Goal: Information Seeking & Learning: Check status

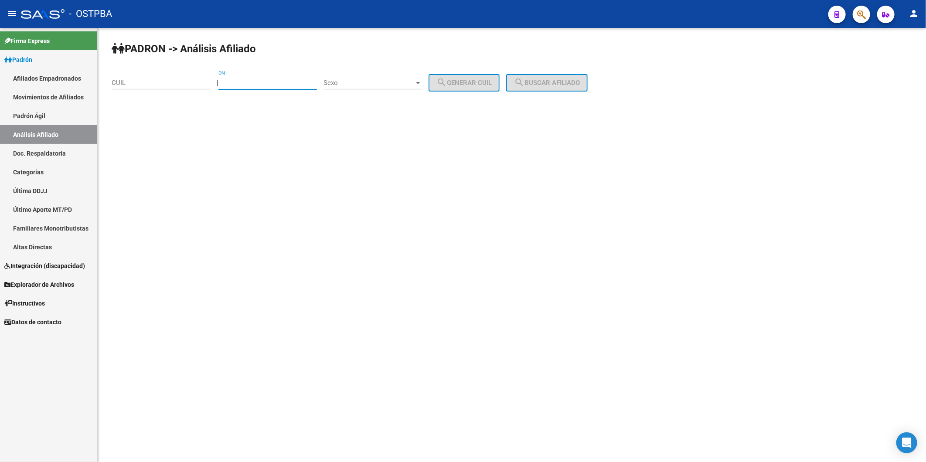
click at [254, 80] on input "DNI" at bounding box center [267, 83] width 98 height 8
click at [145, 79] on input "CUIL" at bounding box center [161, 83] width 98 height 8
paste input "20-40770350-3"
type input "20-40770350-3"
click at [580, 82] on span "search Buscar afiliado" at bounding box center [547, 83] width 66 height 8
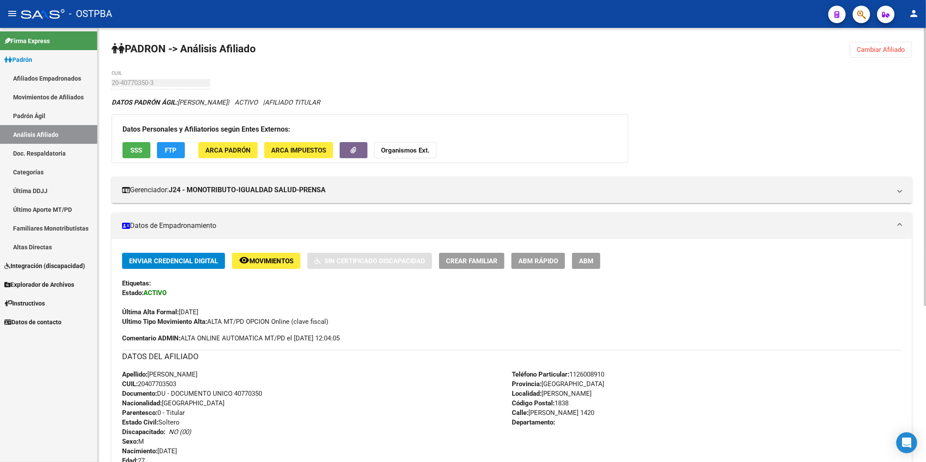
click at [543, 260] on span "ABM Rápido" at bounding box center [538, 261] width 40 height 8
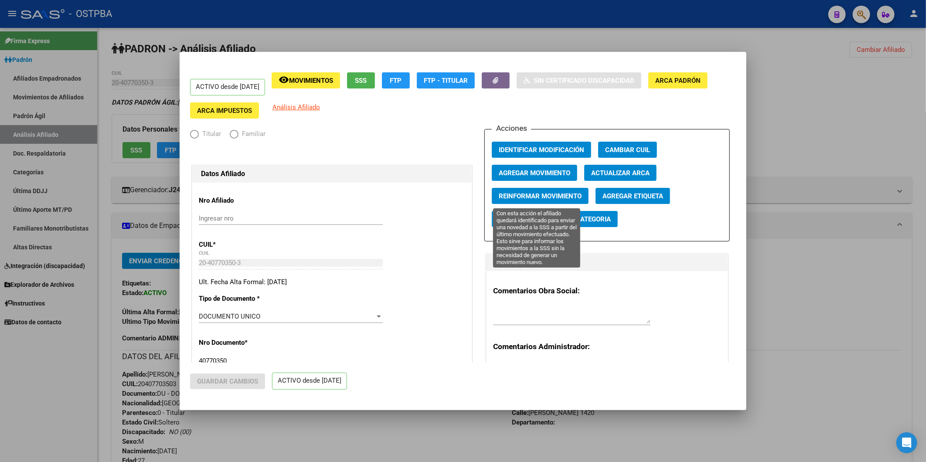
radio input "true"
type input "20-40770350-3"
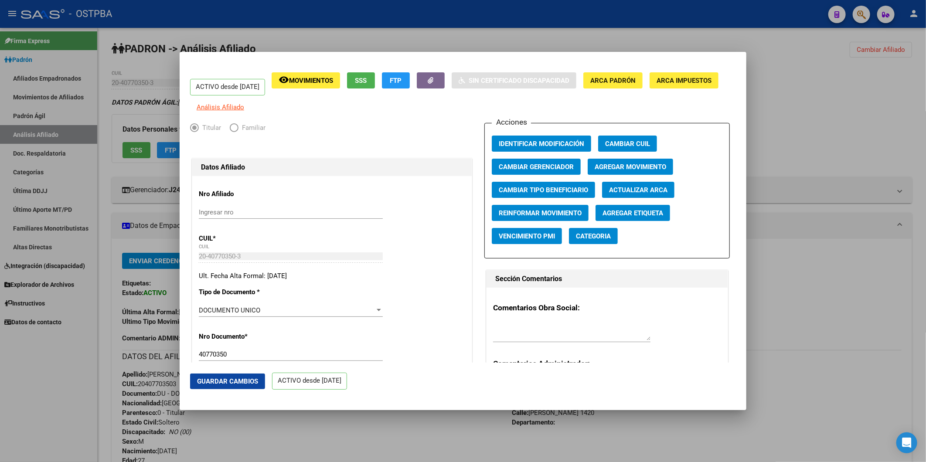
click at [635, 171] on span "Agregar Movimiento" at bounding box center [629, 167] width 71 height 8
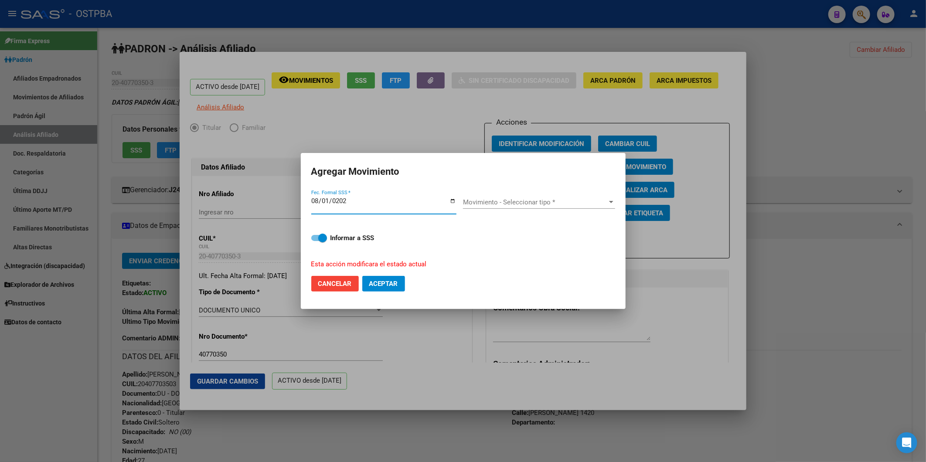
type input "2025-08-01"
click at [615, 200] on app-drop-down-list "Movimiento - Seleccionar tipo * Movimiento - Seleccionar tipo *" at bounding box center [542, 202] width 159 height 8
click at [609, 202] on div at bounding box center [611, 202] width 4 height 2
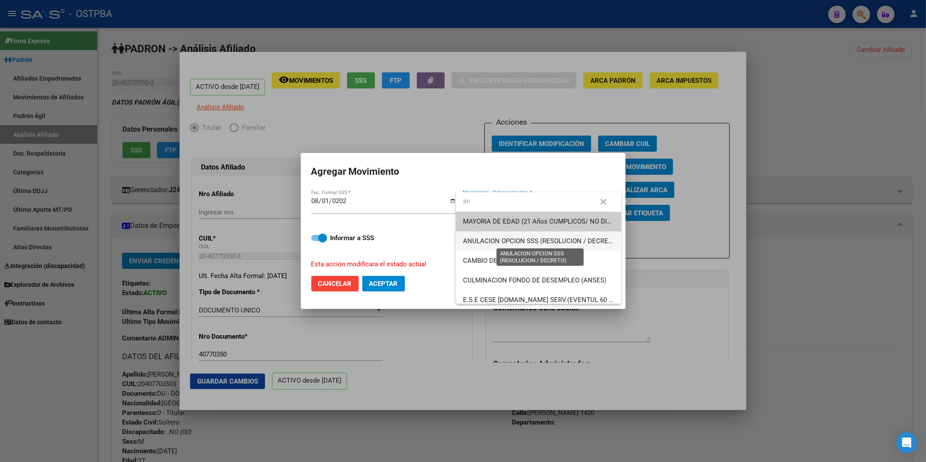
type input "an"
click at [508, 240] on span "ANULACION OPCION SSS (RESOLUCION / DECRETO)" at bounding box center [541, 241] width 156 height 8
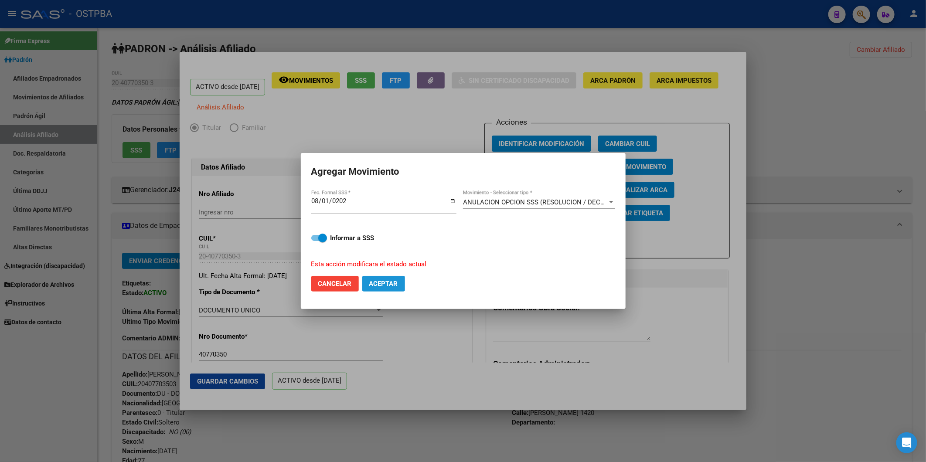
click at [384, 282] on span "Aceptar" at bounding box center [383, 284] width 29 height 8
checkbox input "false"
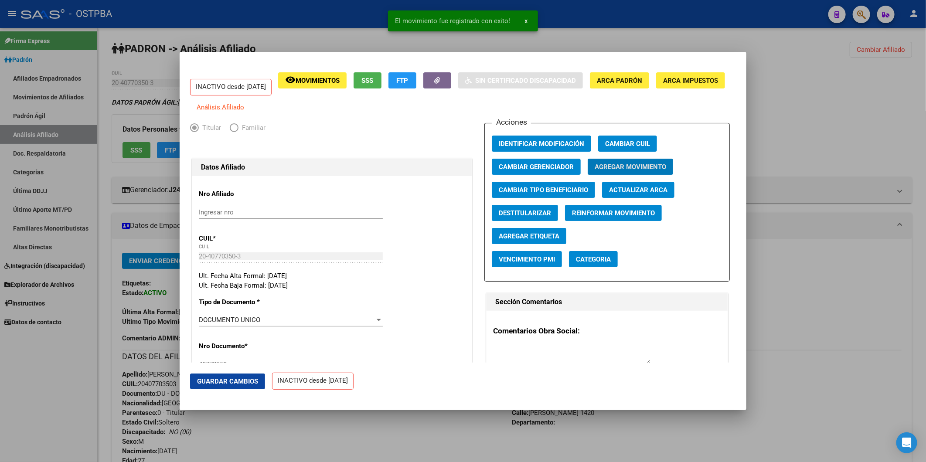
click at [811, 133] on div at bounding box center [463, 231] width 926 height 462
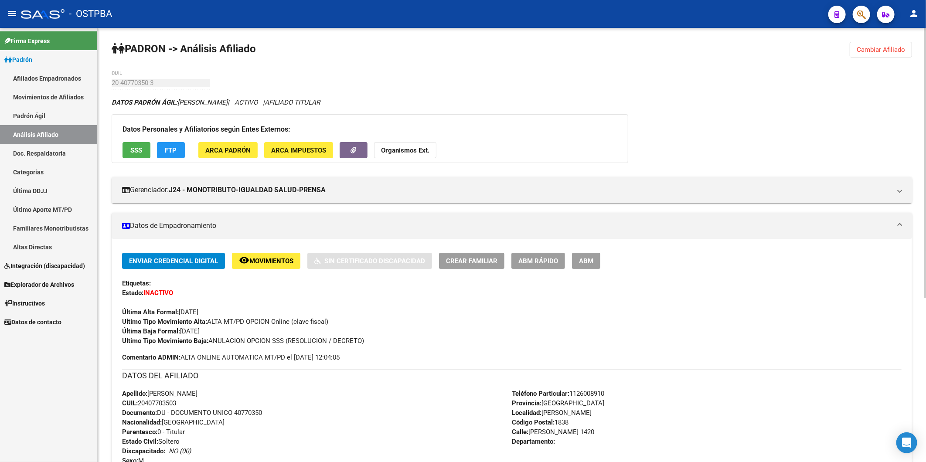
drag, startPoint x: 879, startPoint y: 40, endPoint x: 879, endPoint y: 47, distance: 6.5
click at [879, 41] on div "PADRON -> Análisis Afiliado Cambiar Afiliado 20-40770350-3 CUIL DATOS PADRÓN ÁG…" at bounding box center [512, 376] width 828 height 696
click at [879, 50] on span "Cambiar Afiliado" at bounding box center [880, 50] width 48 height 8
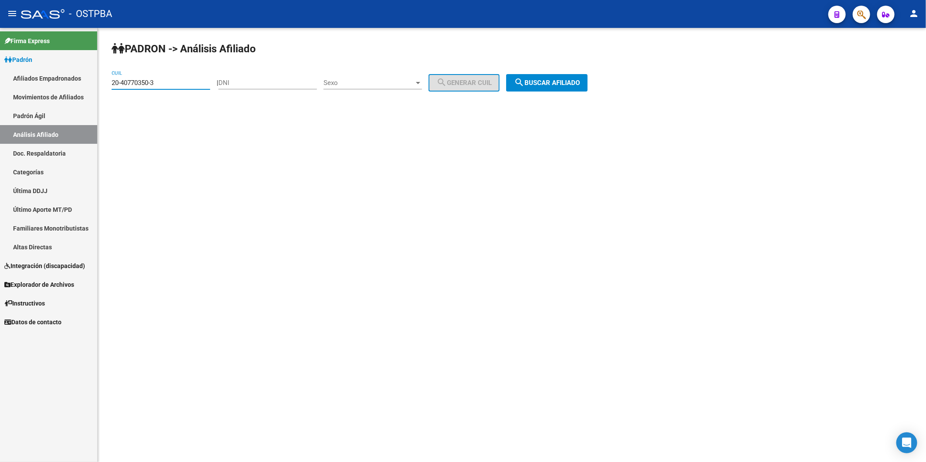
drag, startPoint x: 169, startPoint y: 86, endPoint x: 66, endPoint y: 92, distance: 103.5
click at [66, 92] on mat-sidenav-container "Firma Express Padrón Afiliados Empadronados Movimientos de Afiliados Padrón Ági…" at bounding box center [463, 245] width 926 height 434
click at [250, 82] on input "DNI" at bounding box center [267, 83] width 98 height 8
type input "31738717"
click at [422, 85] on div at bounding box center [418, 82] width 8 height 7
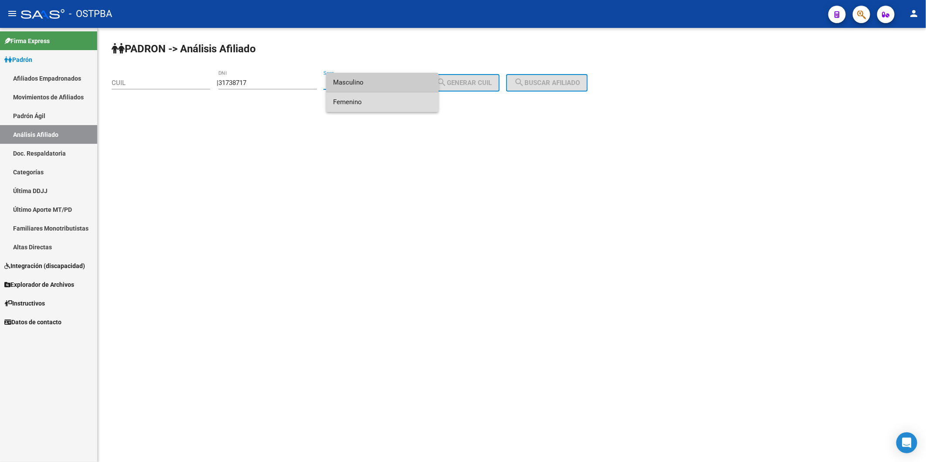
click at [411, 105] on span "Femenino" at bounding box center [382, 102] width 98 height 20
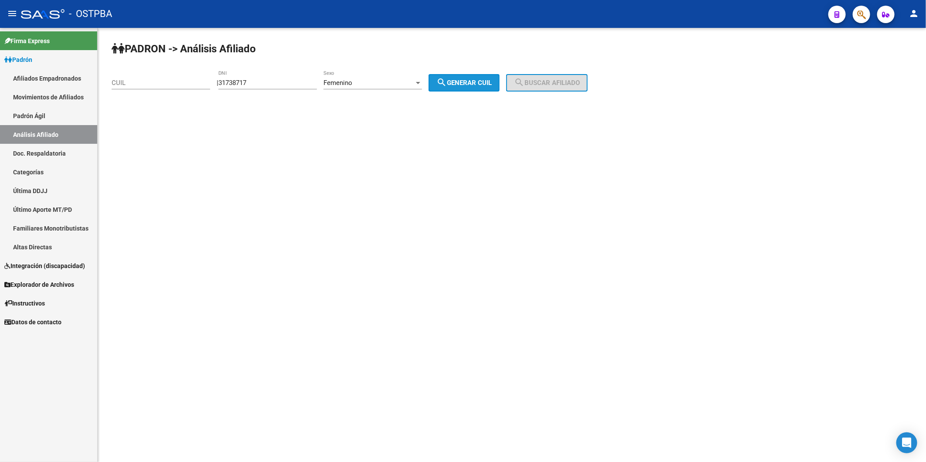
drag, startPoint x: 469, startPoint y: 83, endPoint x: 564, endPoint y: 98, distance: 96.1
click at [492, 87] on button "search Generar CUIL" at bounding box center [463, 82] width 71 height 17
type input "27-31738717-8"
click at [560, 86] on span "search Buscar afiliado" at bounding box center [547, 83] width 66 height 8
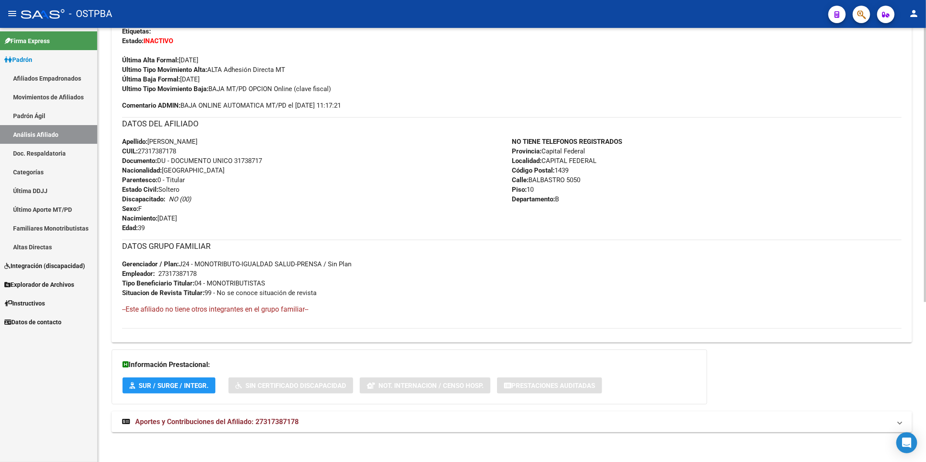
scroll to position [254, 0]
click at [284, 422] on span "Aportes y Contribuciones del Afiliado: 27317387178" at bounding box center [216, 421] width 163 height 8
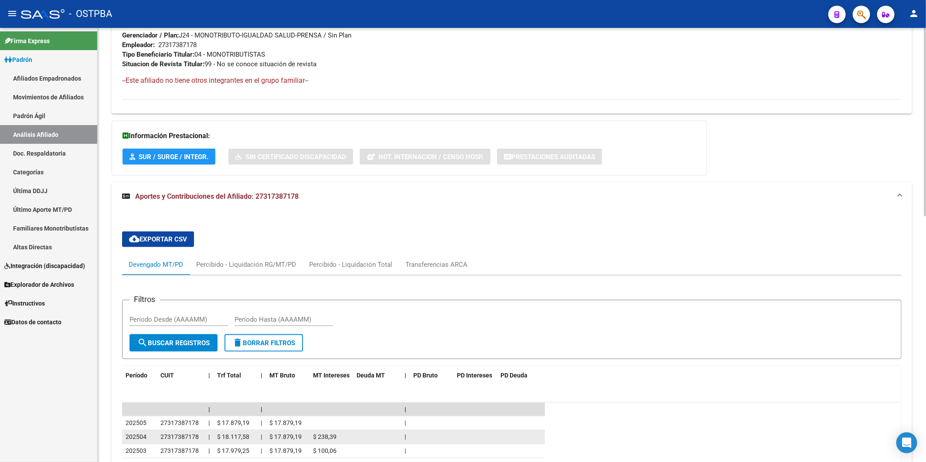
scroll to position [567, 0]
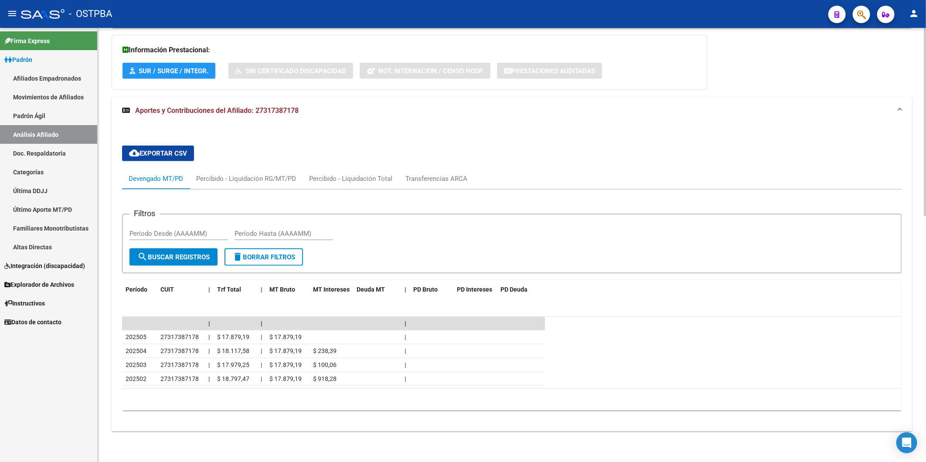
click at [259, 111] on span "Aportes y Contribuciones del Afiliado: 27317387178" at bounding box center [216, 110] width 163 height 8
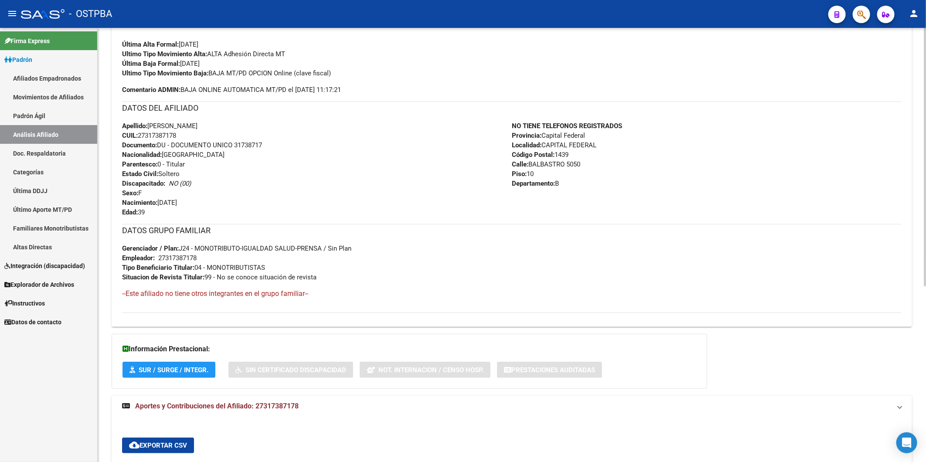
scroll to position [254, 0]
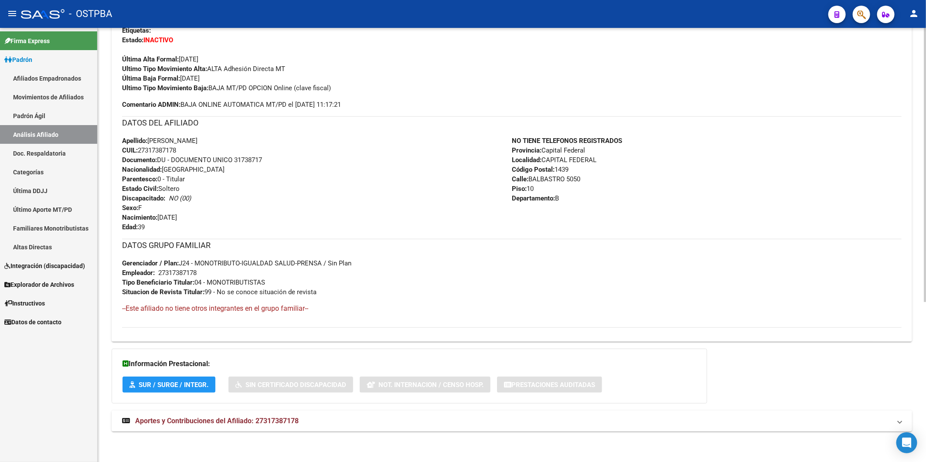
drag, startPoint x: 306, startPoint y: 420, endPoint x: 256, endPoint y: 419, distance: 49.7
click at [256, 419] on mat-panel-title "Aportes y Contribuciones del Afiliado: 27317387178" at bounding box center [506, 421] width 769 height 10
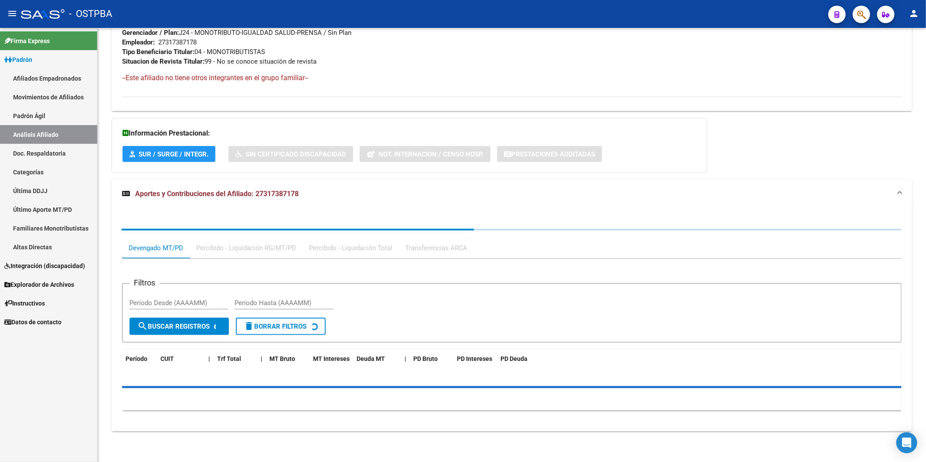
copy span "27317387178"
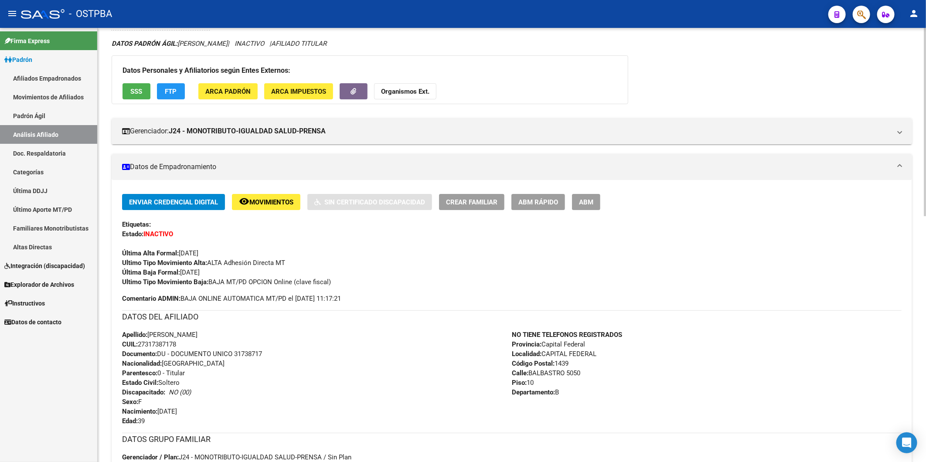
scroll to position [0, 0]
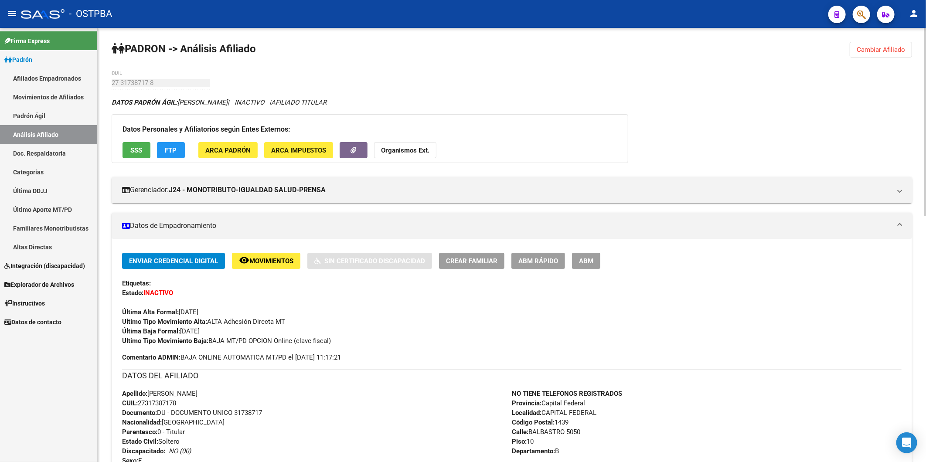
click at [416, 148] on strong "Organismos Ext." at bounding box center [405, 150] width 48 height 8
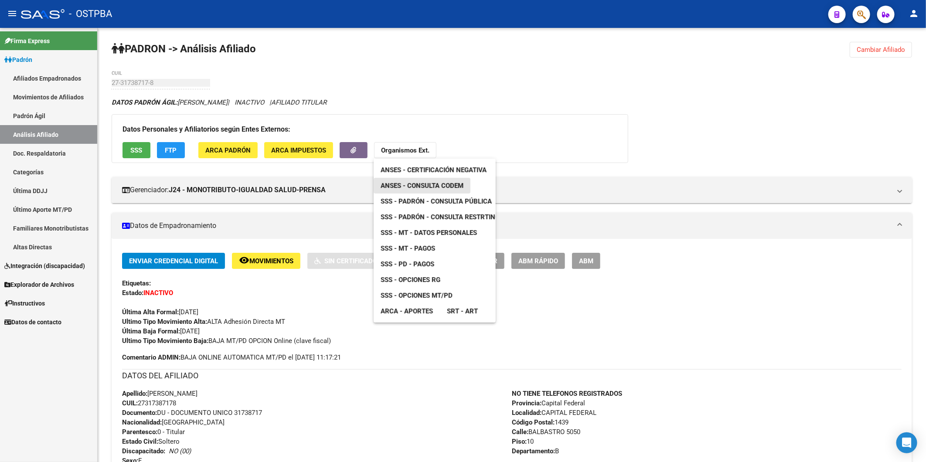
click at [431, 185] on span "ANSES - Consulta CODEM" at bounding box center [421, 186] width 83 height 8
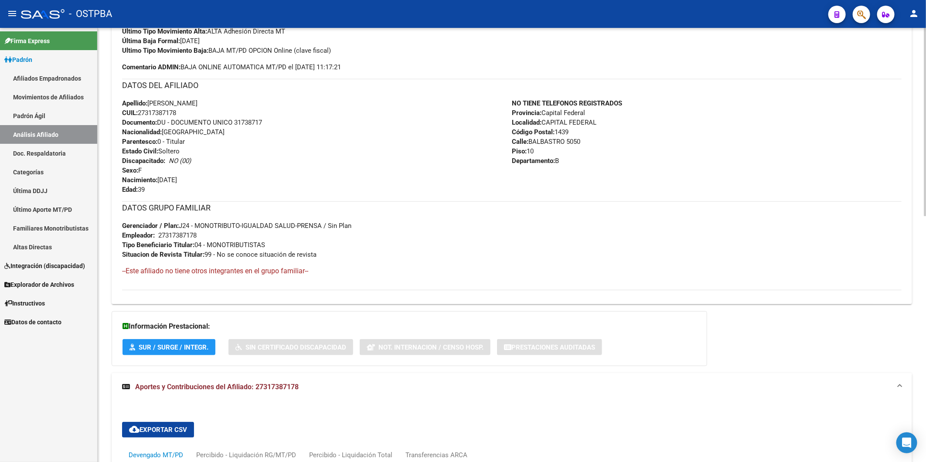
scroll to position [484, 0]
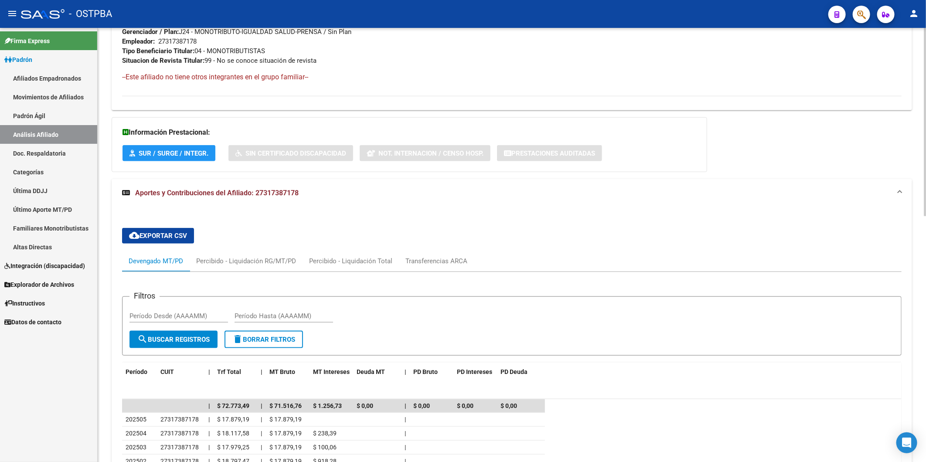
click at [708, 382] on datatable-header "Período CUIT | Trf Total | MT Bruto MT Intereses Deuda MT | PD Bruto PD Interes…" at bounding box center [511, 381] width 779 height 37
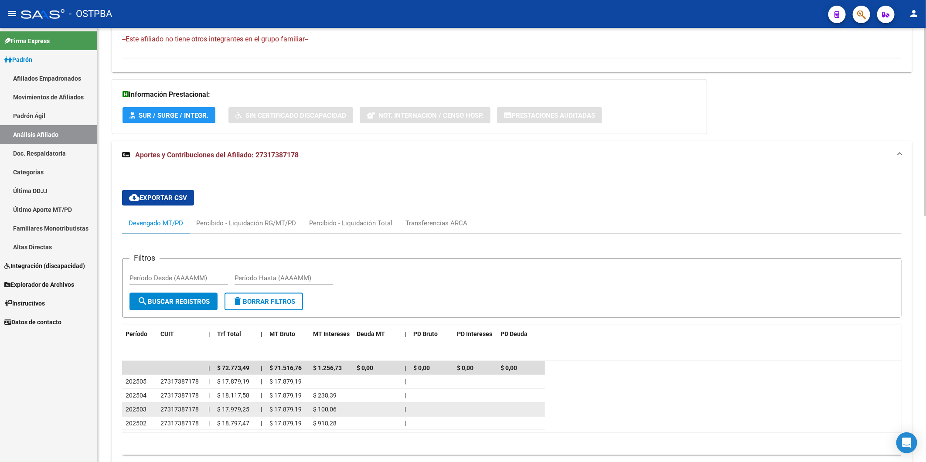
scroll to position [567, 0]
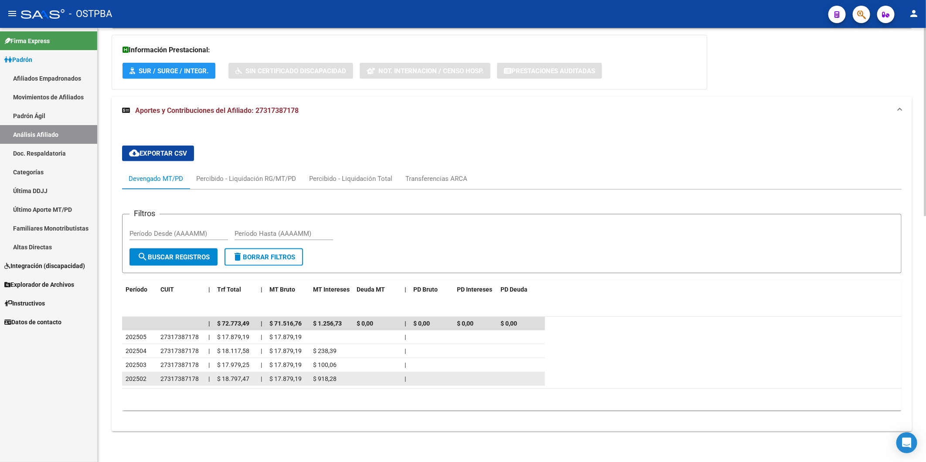
drag, startPoint x: 116, startPoint y: 330, endPoint x: 339, endPoint y: 376, distance: 227.3
click at [339, 376] on div "cloud_download Exportar CSV Devengado MT/PD Percibido - Liquidación RG/MT/PD Pe…" at bounding box center [512, 282] width 800 height 286
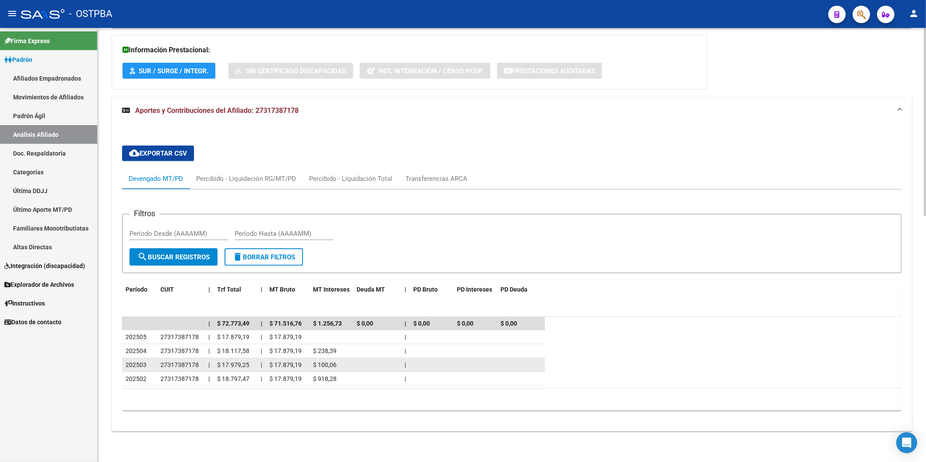
drag, startPoint x: 339, startPoint y: 376, endPoint x: 349, endPoint y: 366, distance: 13.6
click at [351, 373] on datatable-body-cell "$ 918,28" at bounding box center [331, 379] width 44 height 14
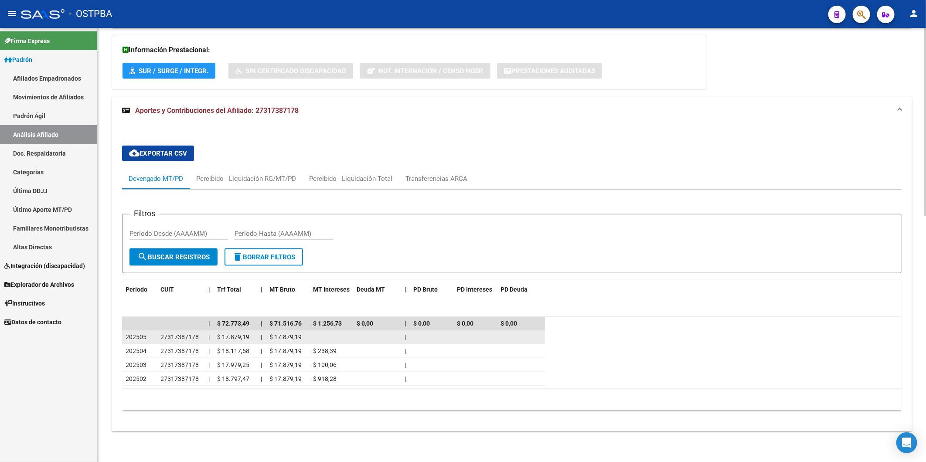
click at [291, 340] on div "$ 17.879,19" at bounding box center [287, 337] width 37 height 10
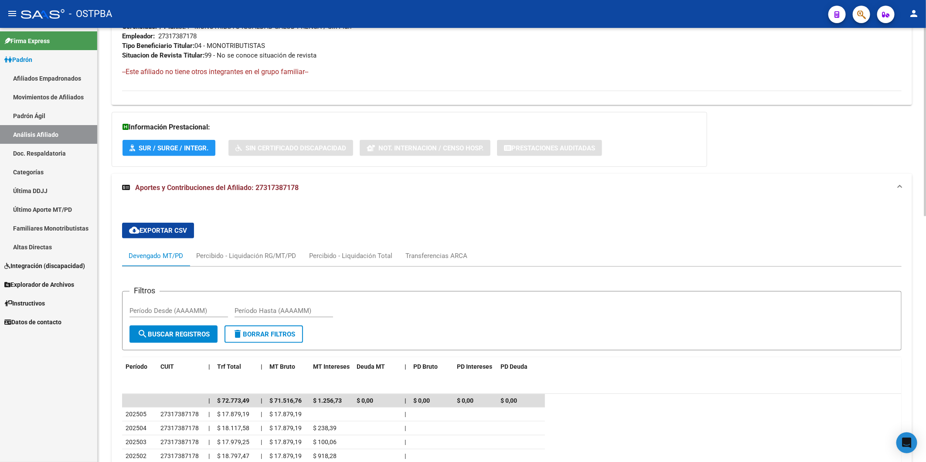
scroll to position [374, 0]
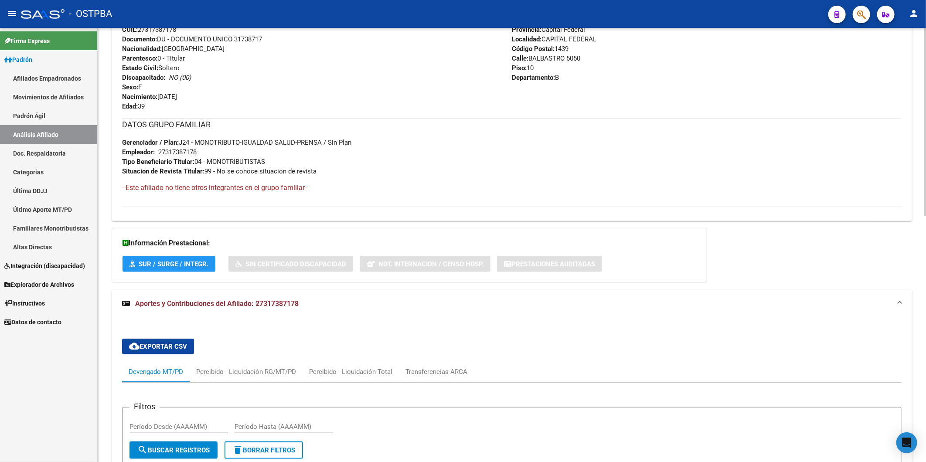
click at [504, 144] on div "DATOS GRUPO FAMILIAR Gerenciador / Plan: J24 - MONOTRIBUTO-IGUALDAD SALUD-PRENS…" at bounding box center [511, 147] width 779 height 58
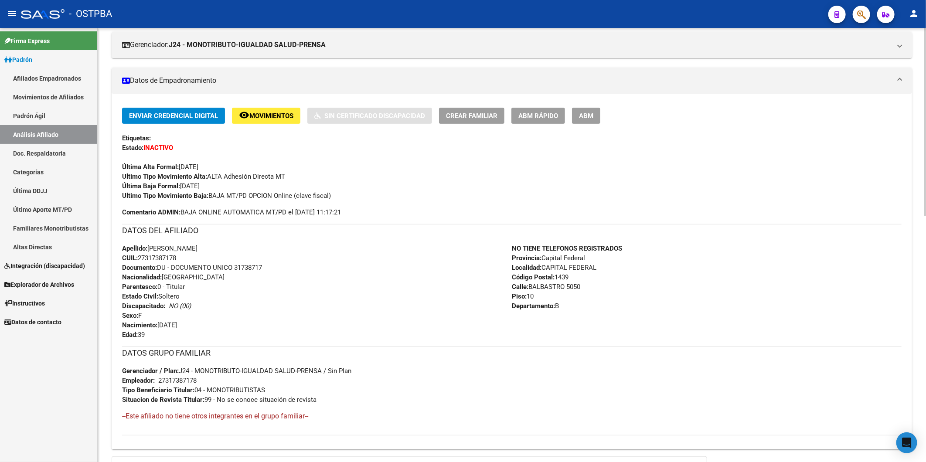
scroll to position [0, 0]
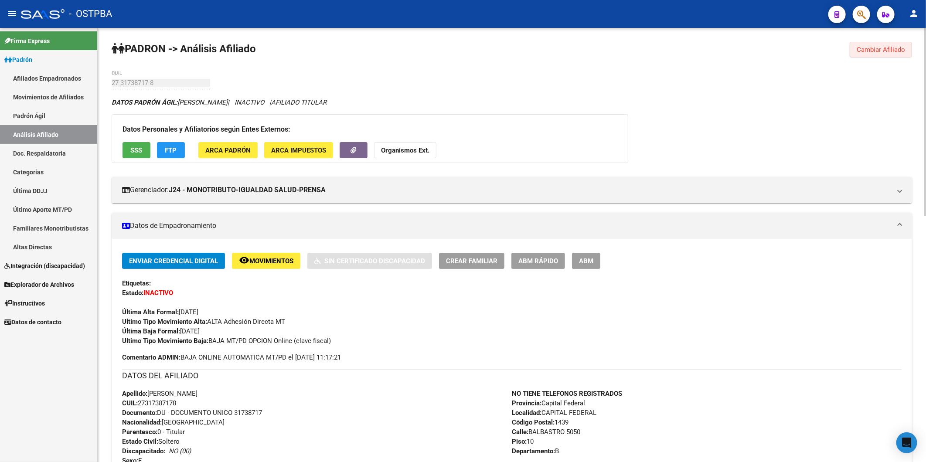
click at [886, 48] on span "Cambiar Afiliado" at bounding box center [880, 50] width 48 height 8
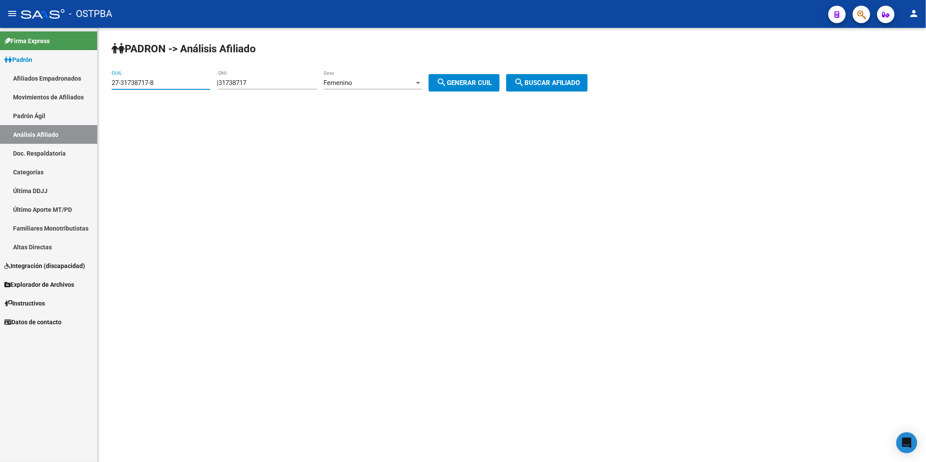
drag, startPoint x: 160, startPoint y: 83, endPoint x: 86, endPoint y: 85, distance: 73.2
click at [88, 85] on mat-sidenav-container "Firma Express Padrón Afiliados Empadronados Movimientos de Afiliados Padrón Ági…" at bounding box center [463, 245] width 926 height 434
drag, startPoint x: 272, startPoint y: 86, endPoint x: 202, endPoint y: 88, distance: 70.2
click at [202, 87] on app-analisis-afiliado "PADRON -> Análisis Afiliado CUIL | 31738717 DNI Femenino Sexo search Generar CU…" at bounding box center [353, 83] width 482 height 8
drag, startPoint x: 270, startPoint y: 78, endPoint x: 228, endPoint y: 83, distance: 42.1
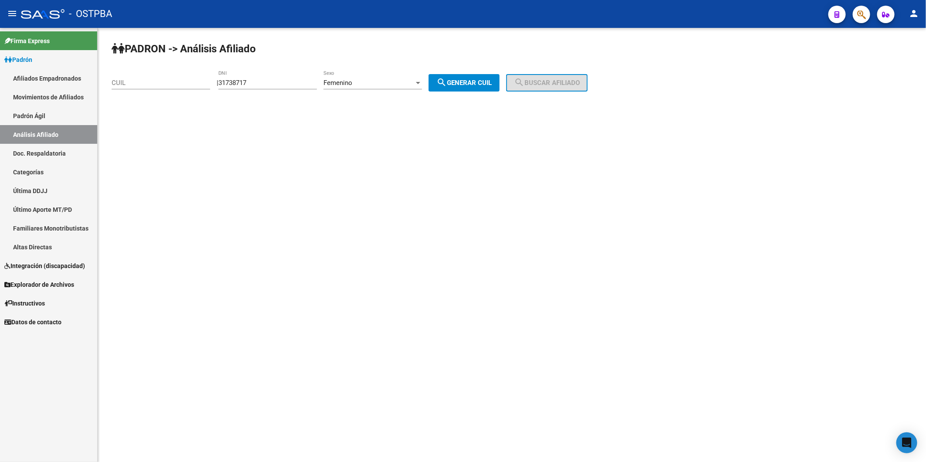
click at [228, 83] on div "31738717 DNI" at bounding box center [267, 80] width 98 height 19
click at [284, 86] on input "31738717" at bounding box center [267, 83] width 98 height 8
drag, startPoint x: 150, startPoint y: 85, endPoint x: 124, endPoint y: 92, distance: 27.5
click at [150, 85] on input "CUIL" at bounding box center [161, 83] width 98 height 8
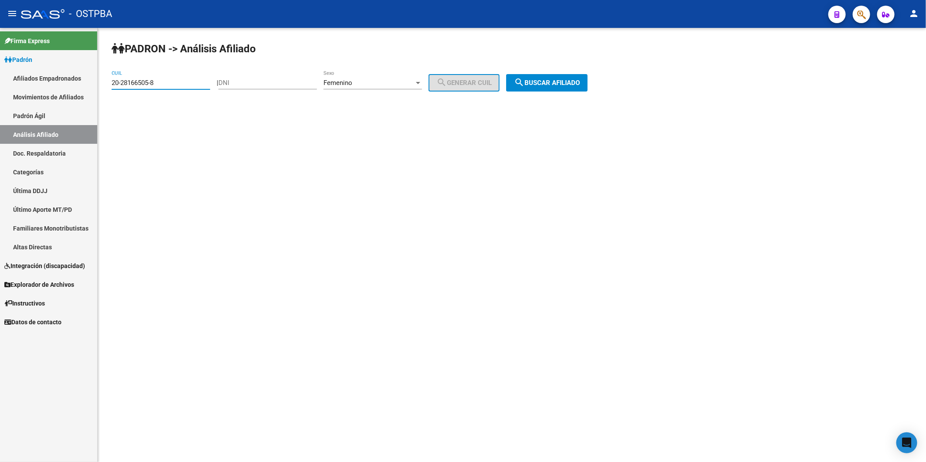
type input "20-28166505-8"
click at [524, 82] on mat-icon "search" at bounding box center [519, 82] width 10 height 10
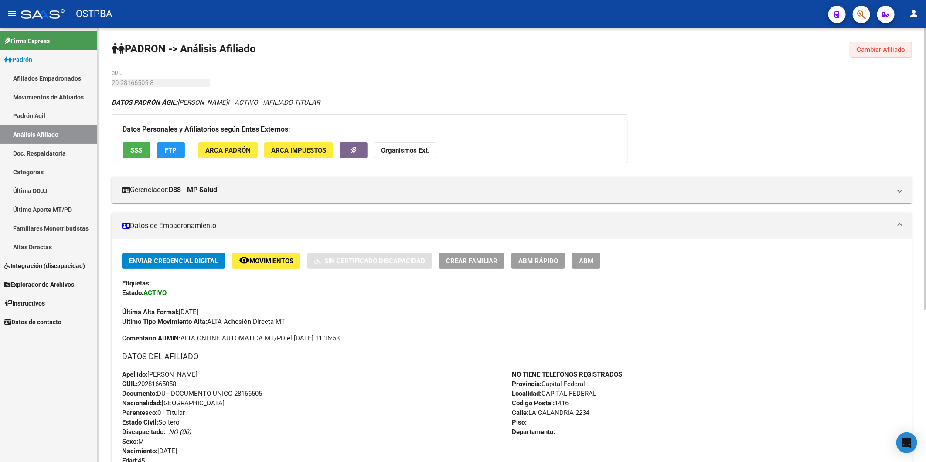
click at [872, 54] on button "Cambiar Afiliado" at bounding box center [880, 50] width 62 height 16
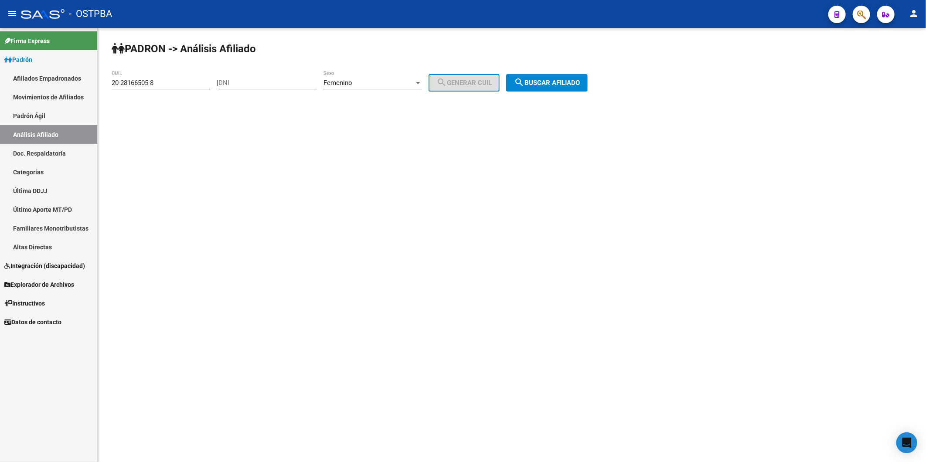
drag, startPoint x: 196, startPoint y: 87, endPoint x: 85, endPoint y: 85, distance: 111.6
click at [85, 85] on mat-sidenav-container "Firma Express Padrón Afiliados Empadronados Movimientos de Afiliados Padrón Ági…" at bounding box center [463, 245] width 926 height 434
click at [179, 82] on input "20-28166505-8" at bounding box center [161, 83] width 98 height 8
drag, startPoint x: 180, startPoint y: 82, endPoint x: 98, endPoint y: 87, distance: 82.1
click at [98, 87] on div "PADRON -> Análisis Afiliado 20-28166505-8 CUIL | DNI Femenino Sexo search Gener…" at bounding box center [512, 74] width 828 height 92
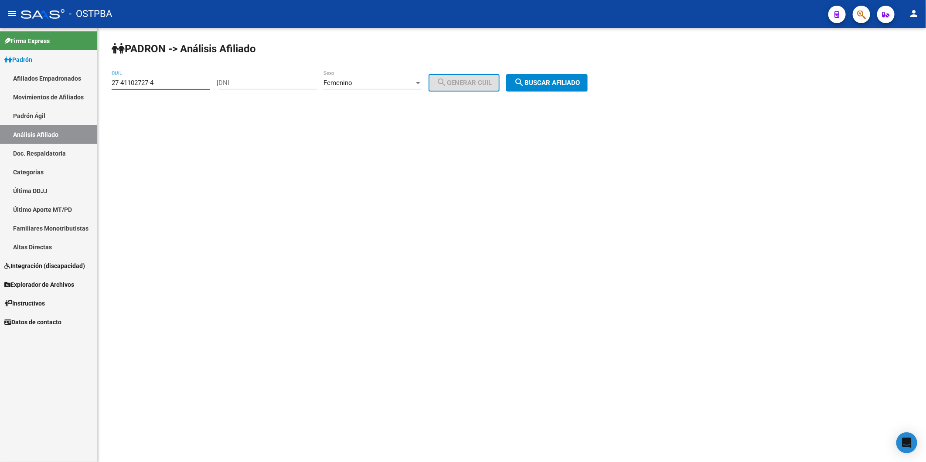
type input "27-41102727-4"
click at [570, 83] on span "search Buscar afiliado" at bounding box center [547, 83] width 66 height 8
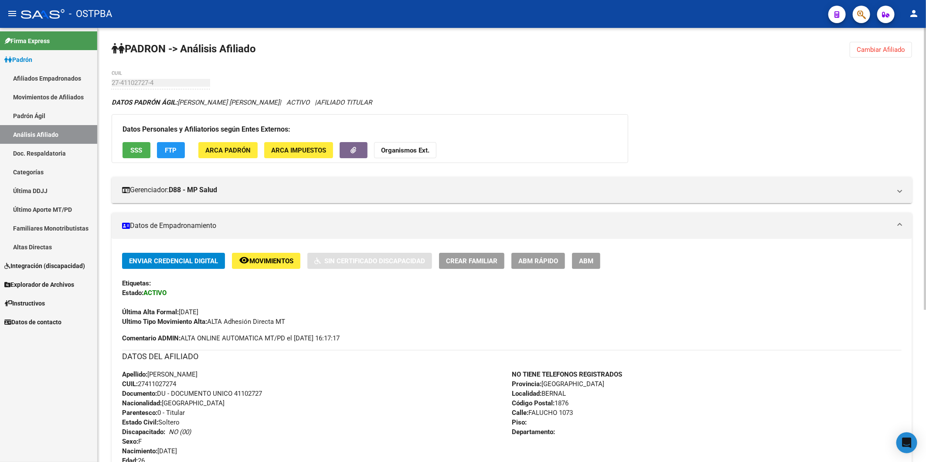
click at [876, 50] on span "Cambiar Afiliado" at bounding box center [880, 50] width 48 height 8
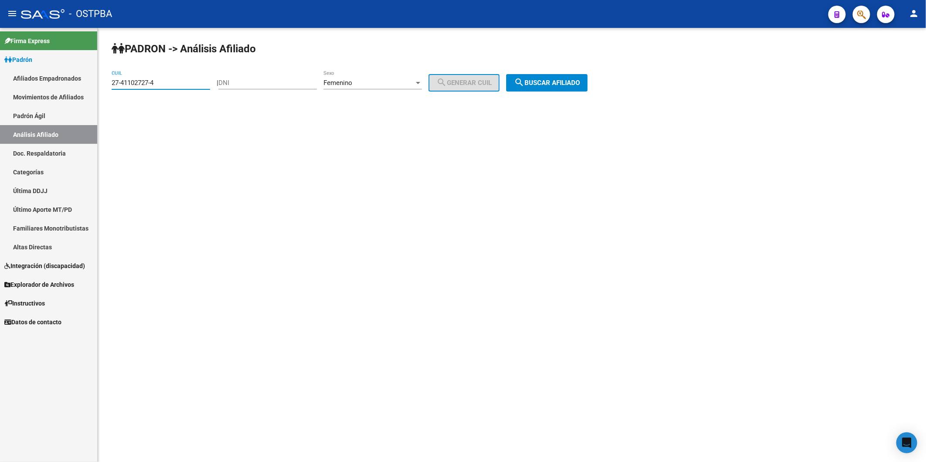
drag, startPoint x: 206, startPoint y: 81, endPoint x: 35, endPoint y: 87, distance: 171.0
click at [35, 87] on mat-sidenav-container "Firma Express Padrón Afiliados Empadronados Movimientos de Afiliados Padrón Ági…" at bounding box center [463, 245] width 926 height 434
click at [580, 85] on span "search Buscar afiliado" at bounding box center [547, 83] width 66 height 8
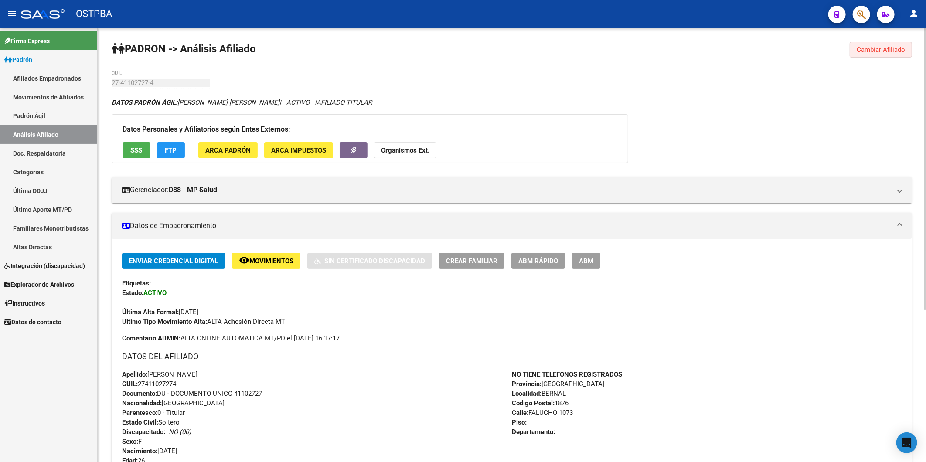
click at [881, 46] on span "Cambiar Afiliado" at bounding box center [880, 50] width 48 height 8
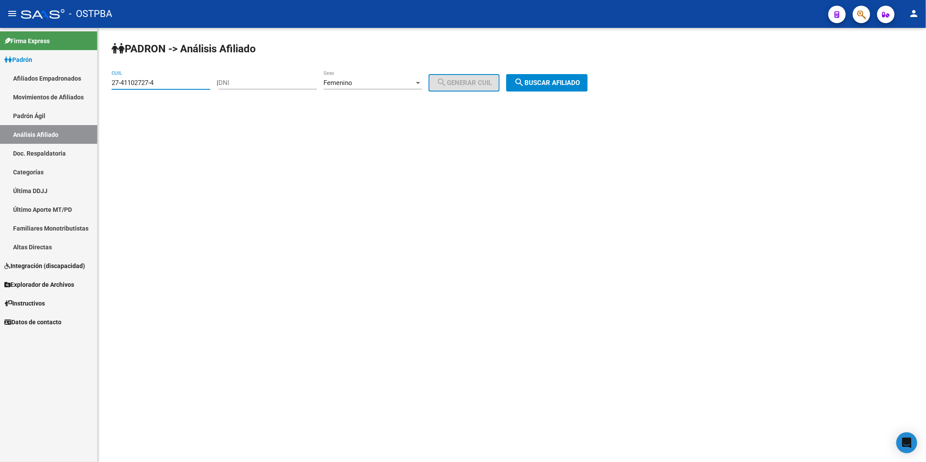
drag, startPoint x: 171, startPoint y: 85, endPoint x: 105, endPoint y: 82, distance: 66.4
click at [105, 82] on div "PADRON -> Análisis Afiliado 27-41102727-4 CUIL | DNI Femenino Sexo search Gener…" at bounding box center [512, 74] width 828 height 92
type input "3"
type input "27-93731110-4"
click at [574, 85] on span "search Buscar afiliado" at bounding box center [547, 83] width 66 height 8
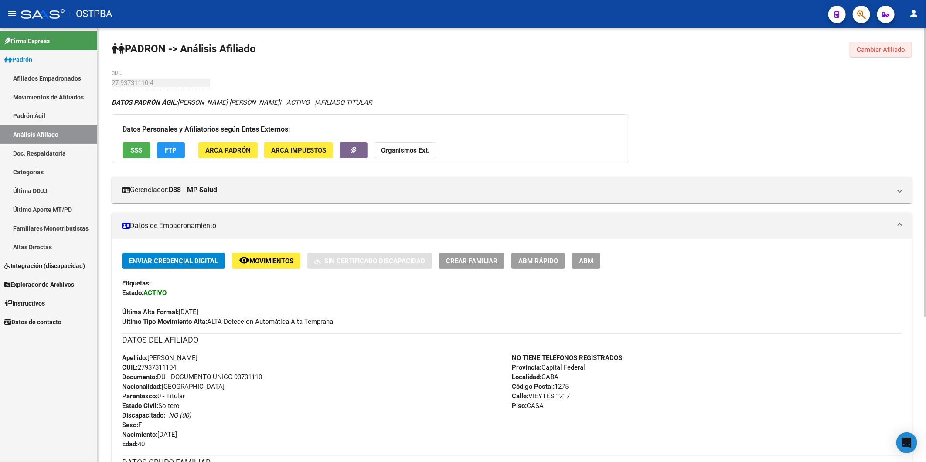
click at [891, 51] on span "Cambiar Afiliado" at bounding box center [880, 50] width 48 height 8
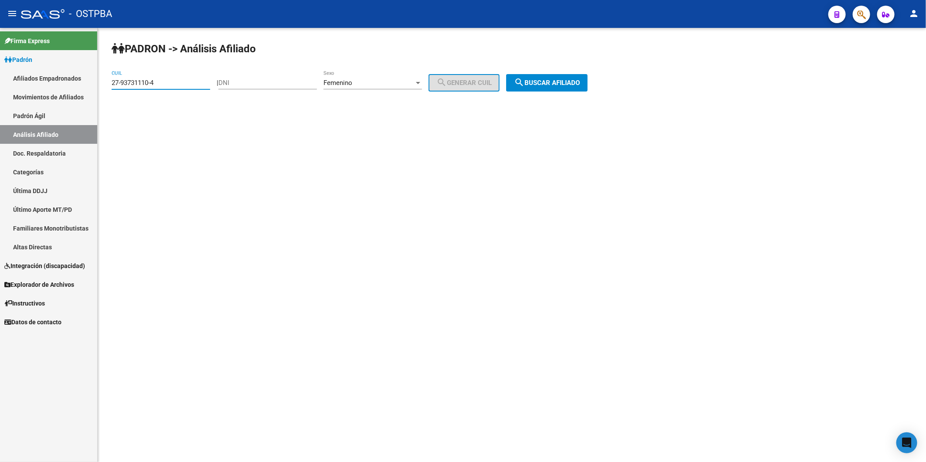
drag, startPoint x: 180, startPoint y: 84, endPoint x: 63, endPoint y: 94, distance: 118.1
click at [63, 94] on mat-sidenav-container "Firma Express Padrón Afiliados Empadronados Movimientos de Afiliados Padrón Ági…" at bounding box center [463, 245] width 926 height 434
type input "27-32287999-2"
click at [540, 75] on button "search Buscar afiliado" at bounding box center [547, 82] width 82 height 17
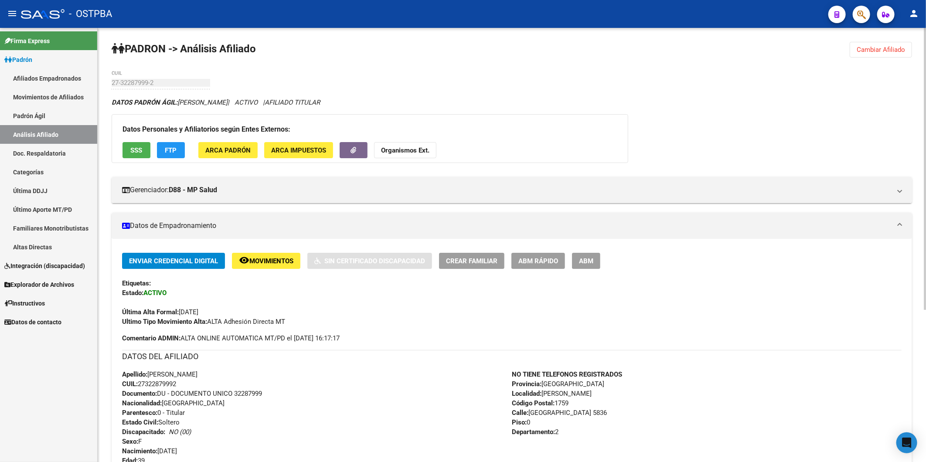
drag, startPoint x: 880, startPoint y: 49, endPoint x: 870, endPoint y: 50, distance: 9.2
click at [879, 49] on span "Cambiar Afiliado" at bounding box center [880, 50] width 48 height 8
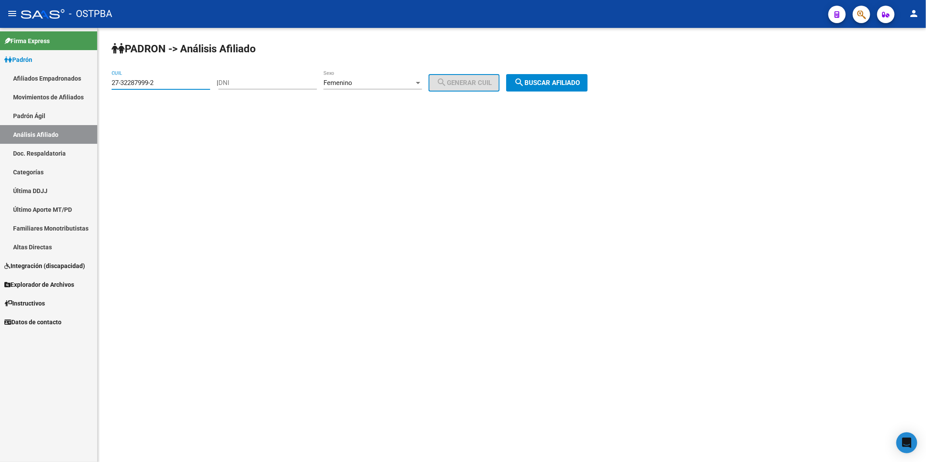
drag, startPoint x: 185, startPoint y: 81, endPoint x: 53, endPoint y: 90, distance: 132.8
click at [53, 90] on mat-sidenav-container "Firma Express Padrón Afiliados Empadronados Movimientos de Afiliados Padrón Ági…" at bounding box center [463, 245] width 926 height 434
click at [580, 80] on span "search Buscar afiliado" at bounding box center [547, 83] width 66 height 8
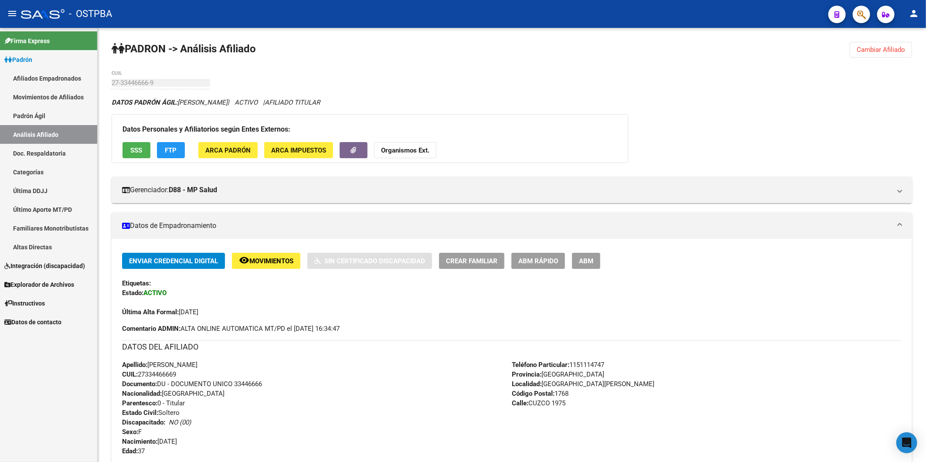
click at [883, 47] on span "Cambiar Afiliado" at bounding box center [880, 50] width 48 height 8
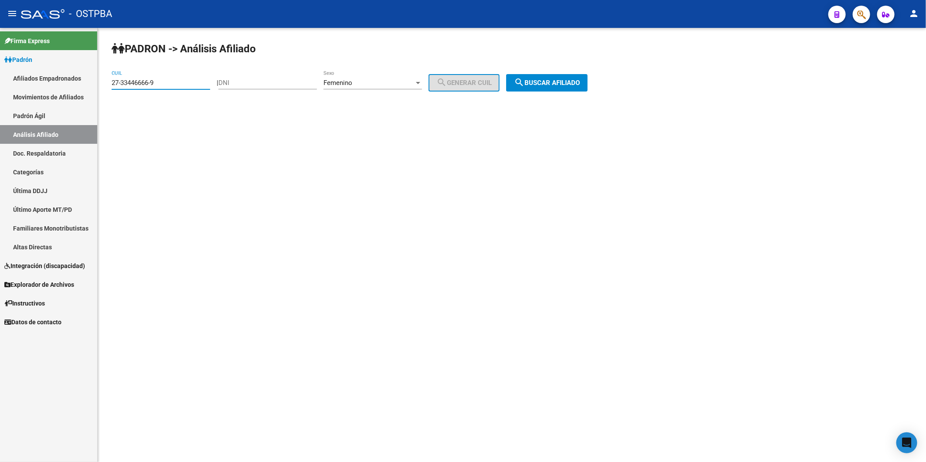
drag, startPoint x: 188, startPoint y: 83, endPoint x: 83, endPoint y: 92, distance: 105.0
click at [83, 92] on mat-sidenav-container "Firma Express Padrón Afiliados Empadronados Movimientos de Afiliados Padrón Ági…" at bounding box center [463, 245] width 926 height 434
type input "27-39646086-1"
click at [580, 84] on span "search Buscar afiliado" at bounding box center [547, 83] width 66 height 8
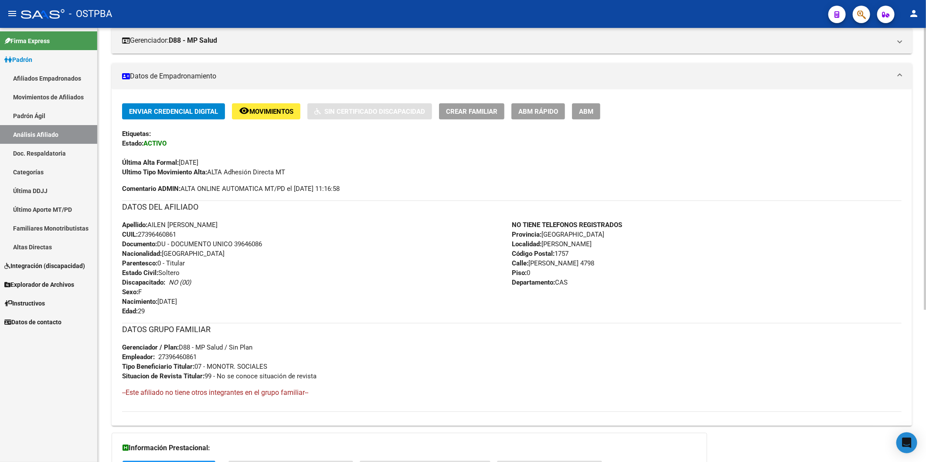
scroll to position [194, 0]
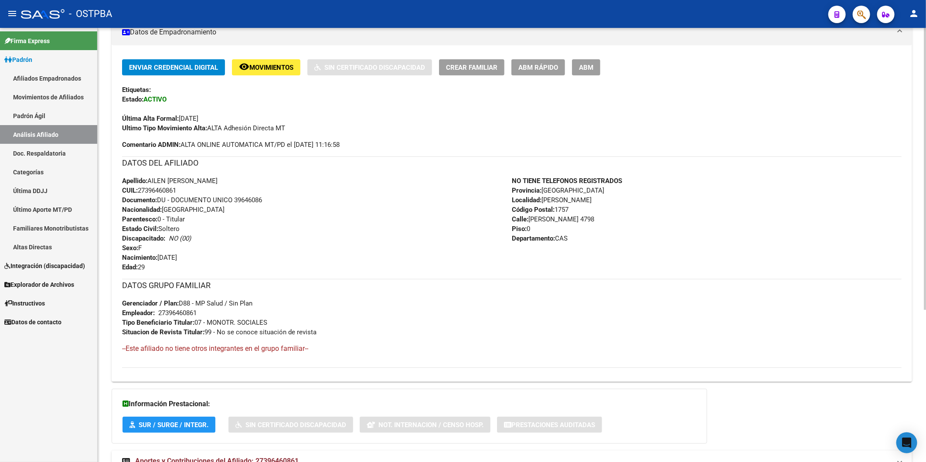
click at [400, 281] on h3 "DATOS GRUPO FAMILIAR" at bounding box center [511, 285] width 779 height 12
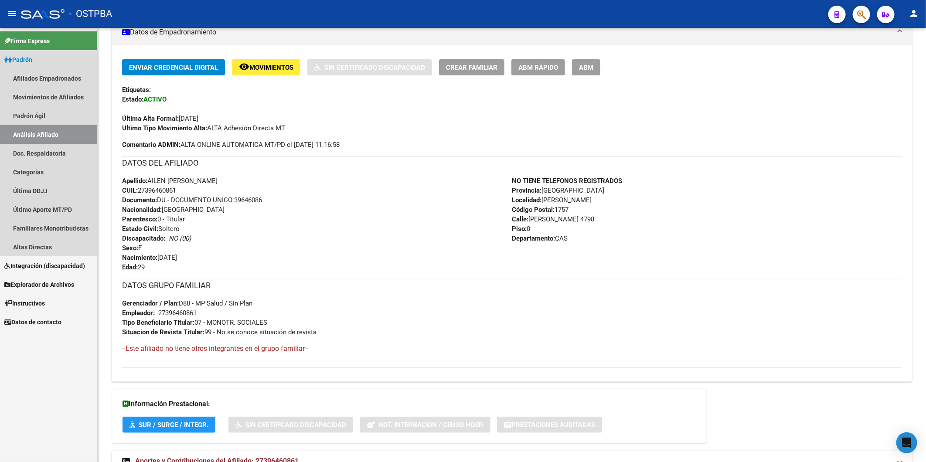
click at [49, 132] on link "Análisis Afiliado" at bounding box center [48, 134] width 97 height 19
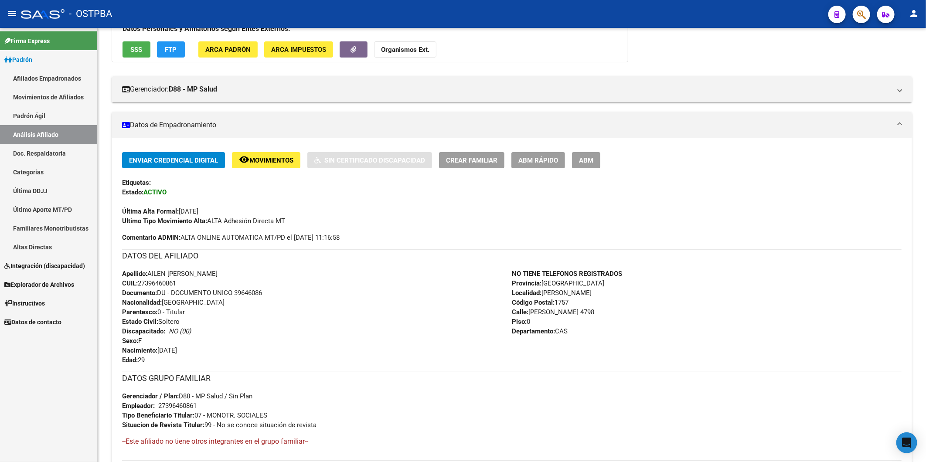
scroll to position [41, 0]
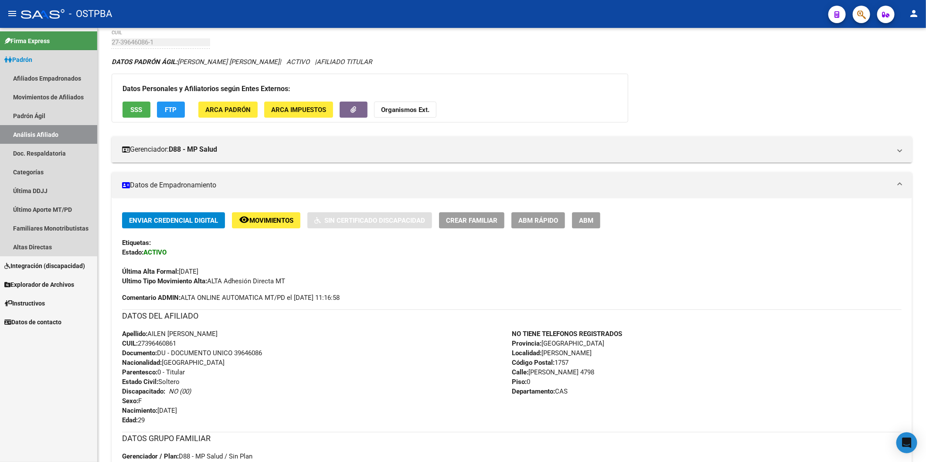
click at [31, 59] on span "Padrón" at bounding box center [18, 60] width 28 height 10
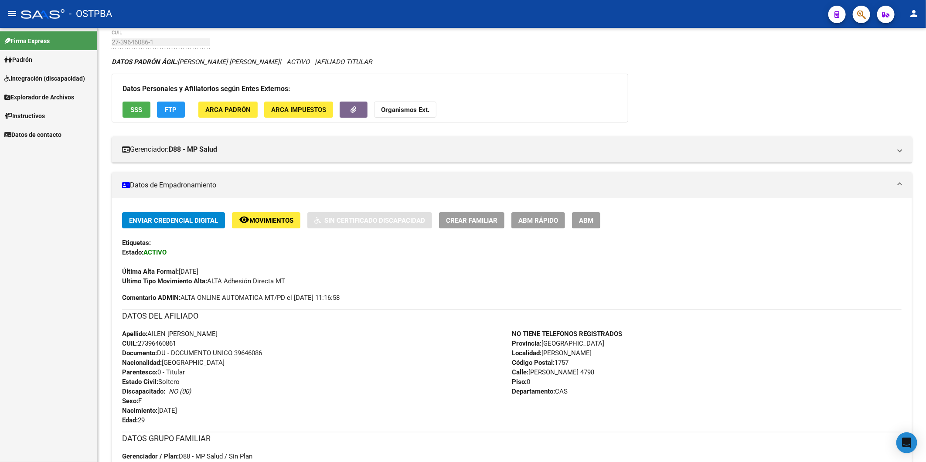
click at [29, 59] on span "Padrón" at bounding box center [18, 60] width 28 height 10
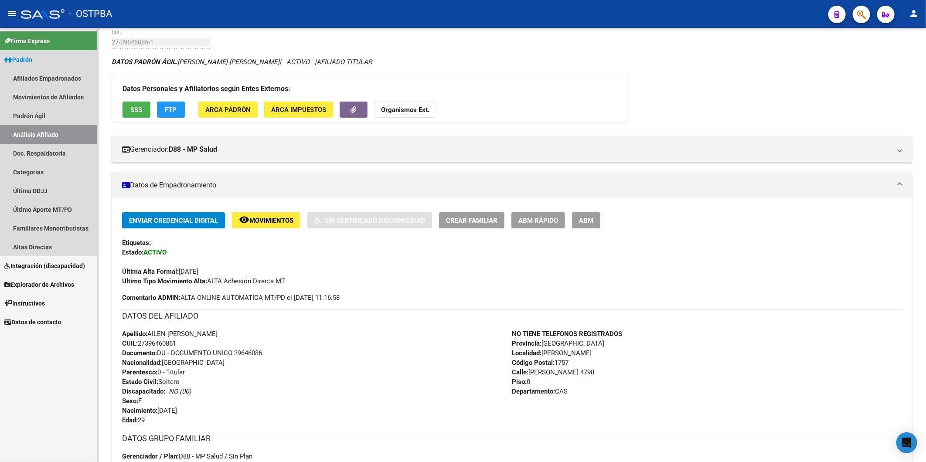
click at [22, 132] on link "Análisis Afiliado" at bounding box center [48, 134] width 97 height 19
click at [36, 249] on link "Altas Directas" at bounding box center [48, 247] width 97 height 19
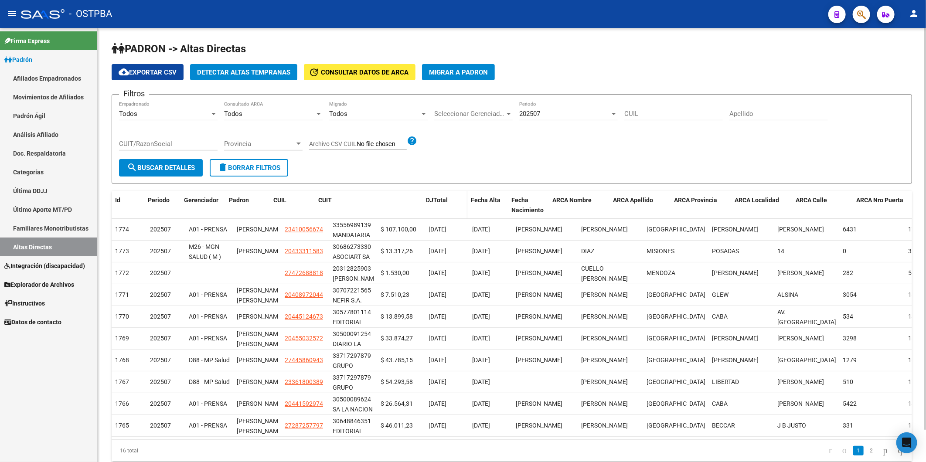
drag, startPoint x: 376, startPoint y: 197, endPoint x: 451, endPoint y: 191, distance: 74.8
click at [451, 191] on div "Id Periodo Gerenciador Padron CUIL CUIT DJTotal Fecha Alta Fecha Nacimiento ARC…" at bounding box center [574, 205] width 924 height 29
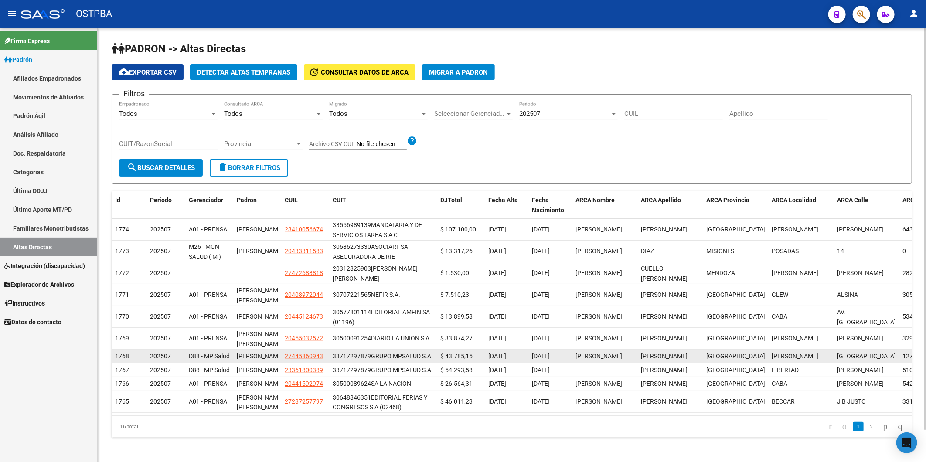
scroll to position [35, 0]
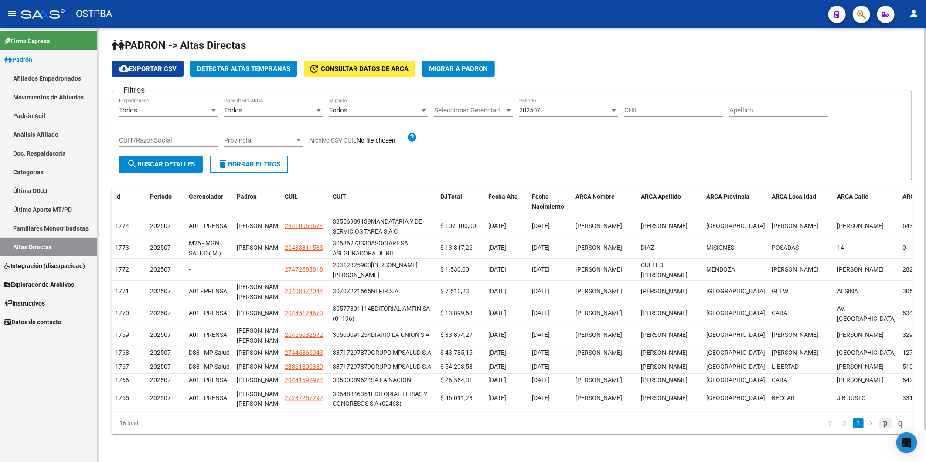
click at [882, 424] on icon "go to next page" at bounding box center [885, 423] width 7 height 10
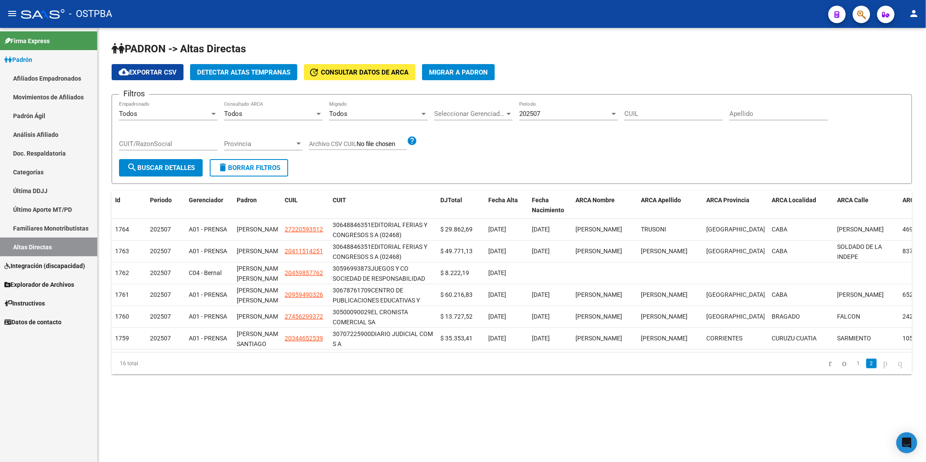
scroll to position [0, 0]
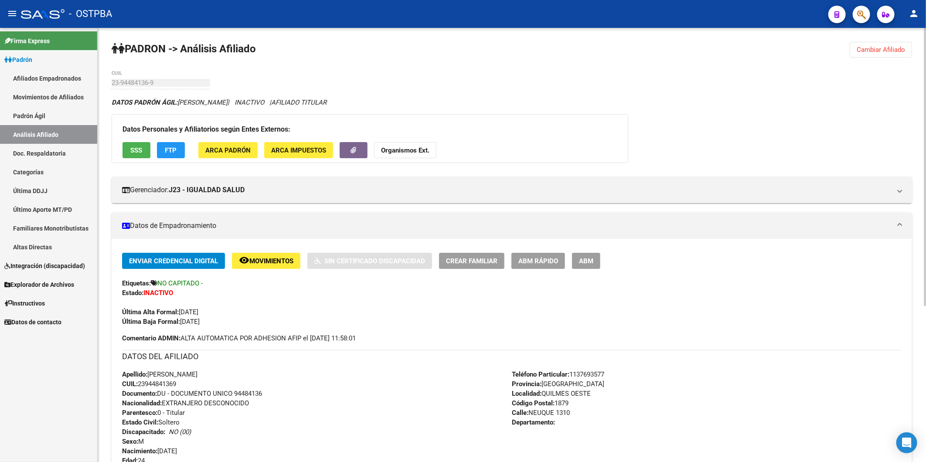
click at [862, 141] on div "DATOS PADRÓN ÁGIL: [PERSON_NAME] | INACTIVO | AFILIADO TITULAR Datos Personales…" at bounding box center [512, 391] width 800 height 587
click at [893, 49] on span "Cambiar Afiliado" at bounding box center [880, 50] width 48 height 8
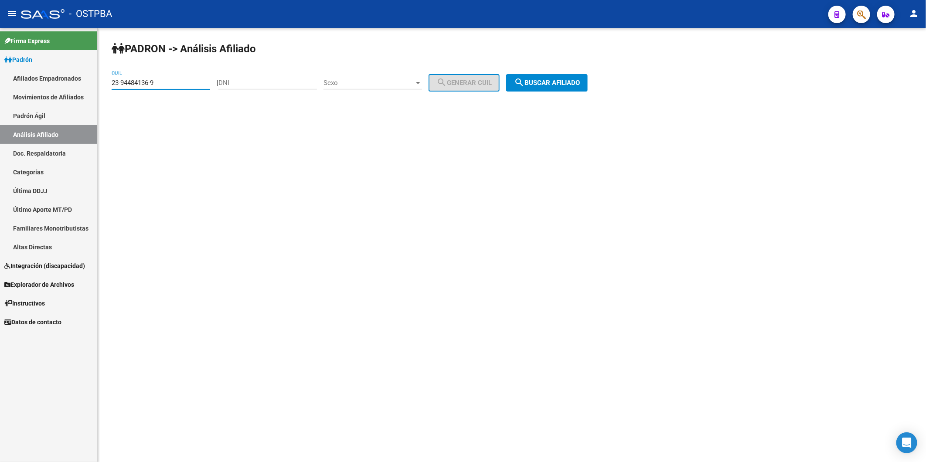
drag, startPoint x: 173, startPoint y: 84, endPoint x: 0, endPoint y: 35, distance: 179.4
click at [32, 99] on mat-sidenav-container "Firma Express Padrón Afiliados Empadronados Movimientos de Afiliados Padrón Ági…" at bounding box center [463, 245] width 926 height 434
click at [266, 80] on input "DNI" at bounding box center [267, 83] width 98 height 8
type input "29124378"
click at [420, 82] on div at bounding box center [418, 83] width 4 height 2
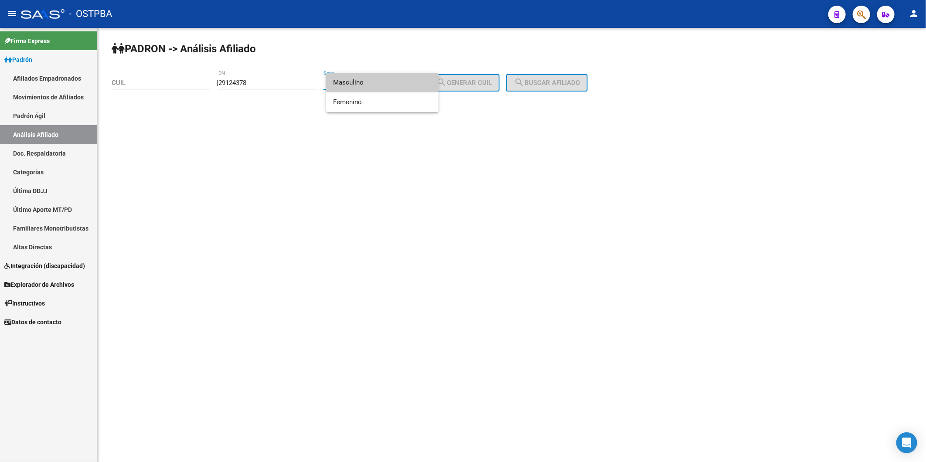
drag, startPoint x: 362, startPoint y: 87, endPoint x: 486, endPoint y: 85, distance: 123.8
click at [402, 85] on span "Masculino" at bounding box center [382, 83] width 98 height 20
click at [468, 79] on button "search Generar CUIL" at bounding box center [463, 82] width 71 height 17
type input "23-29124378-9"
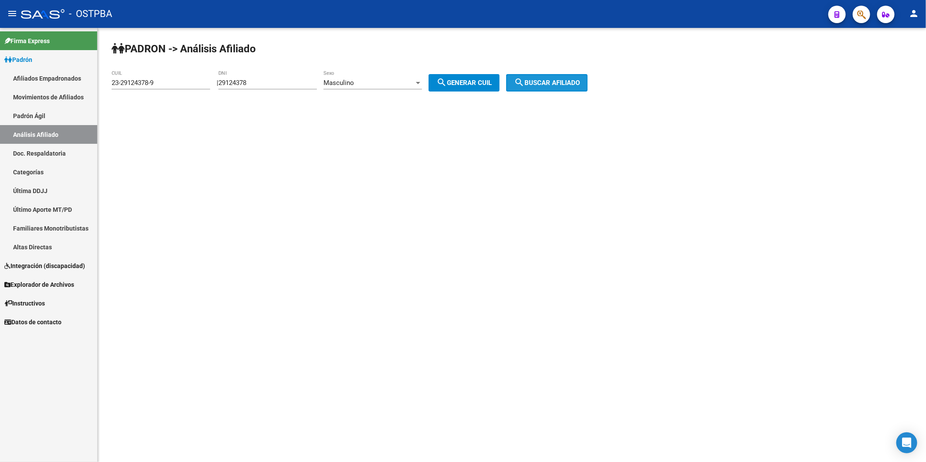
click at [524, 79] on mat-icon "search" at bounding box center [519, 82] width 10 height 10
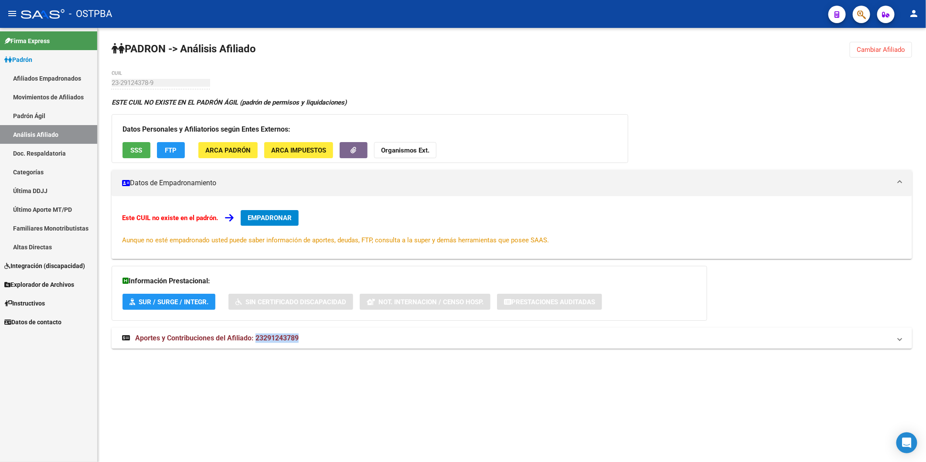
drag, startPoint x: 256, startPoint y: 338, endPoint x: 300, endPoint y: 340, distance: 44.1
click at [302, 341] on mat-panel-title "Aportes y Contribuciones del Afiliado: 23291243789" at bounding box center [506, 338] width 769 height 10
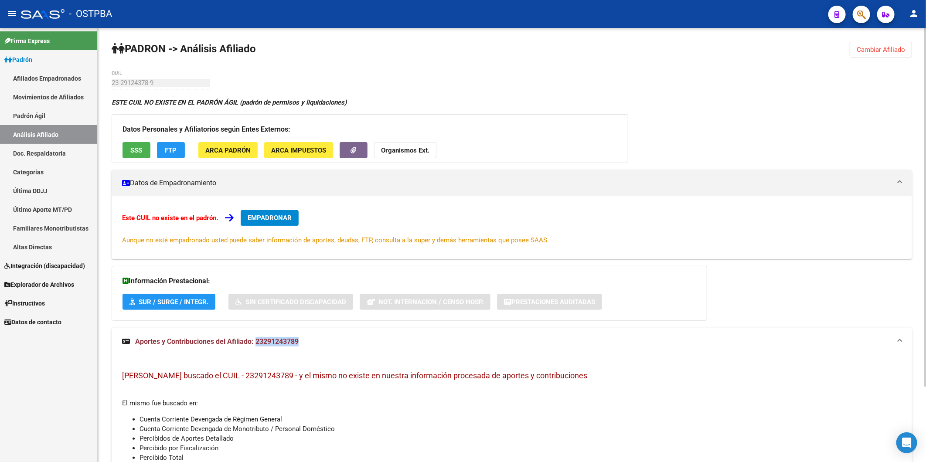
copy span "23291243789"
click at [423, 150] on strong "Organismos Ext." at bounding box center [405, 150] width 48 height 8
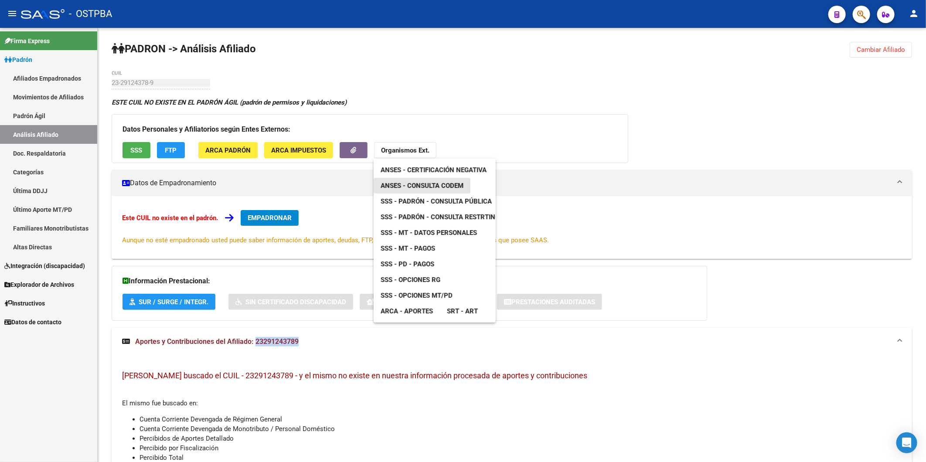
click at [444, 188] on span "ANSES - Consulta CODEM" at bounding box center [421, 186] width 83 height 8
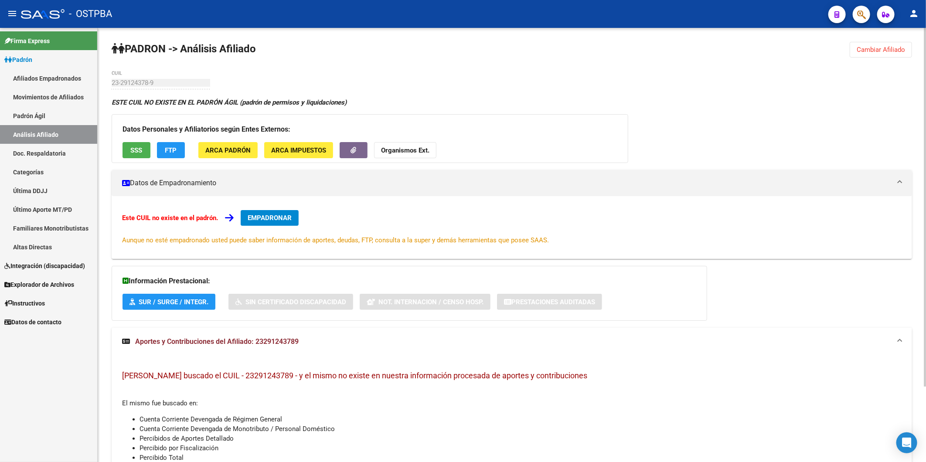
drag, startPoint x: 443, startPoint y: 208, endPoint x: 425, endPoint y: 208, distance: 17.9
click at [443, 208] on div "Este CUIL no existe en el padrón. EMPADRONAR Aunque no esté empadronado usted p…" at bounding box center [512, 227] width 800 height 63
click at [170, 149] on span "FTP" at bounding box center [171, 150] width 12 height 8
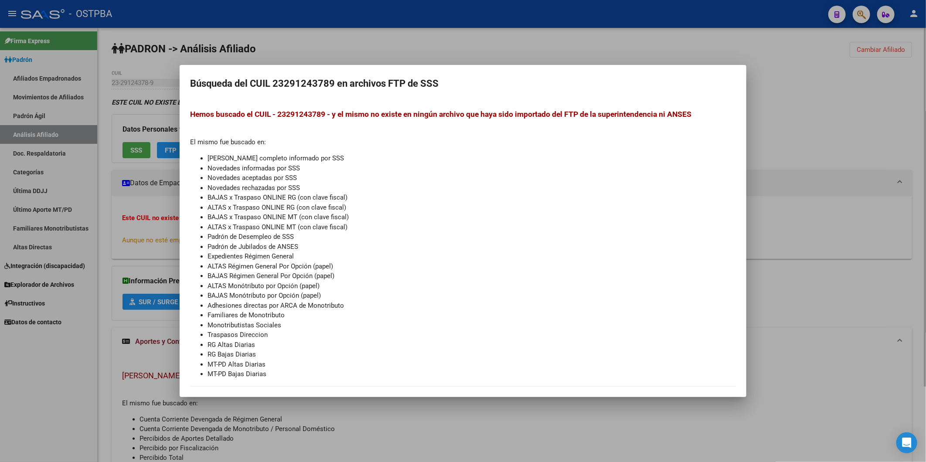
drag, startPoint x: 469, startPoint y: 45, endPoint x: 427, endPoint y: 61, distance: 45.2
click at [449, 54] on div at bounding box center [463, 231] width 926 height 462
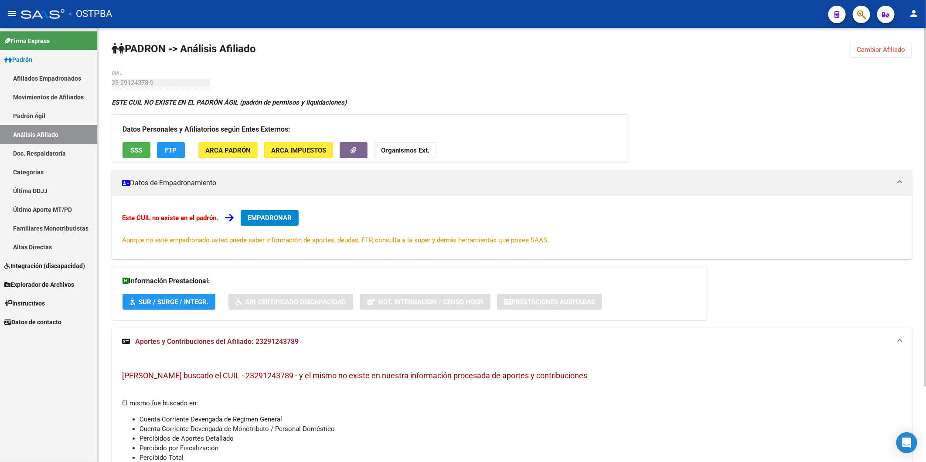
click at [136, 149] on span "SSS" at bounding box center [137, 150] width 12 height 8
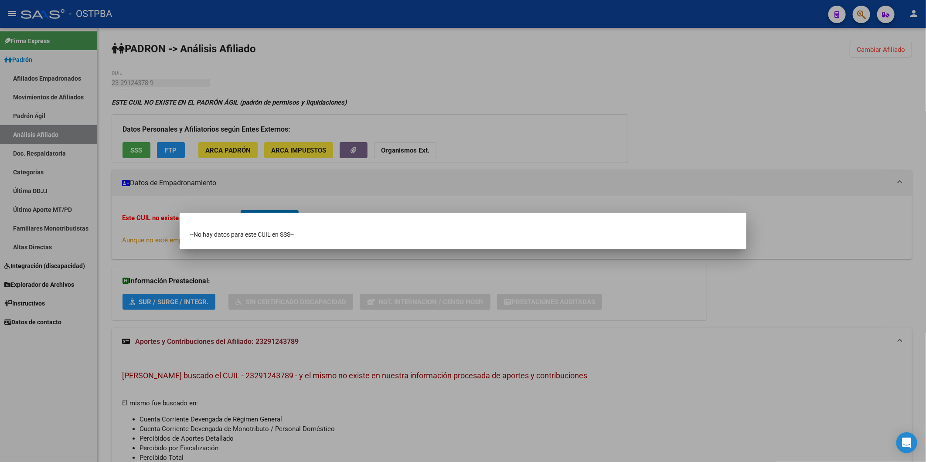
click at [400, 57] on div at bounding box center [463, 231] width 926 height 462
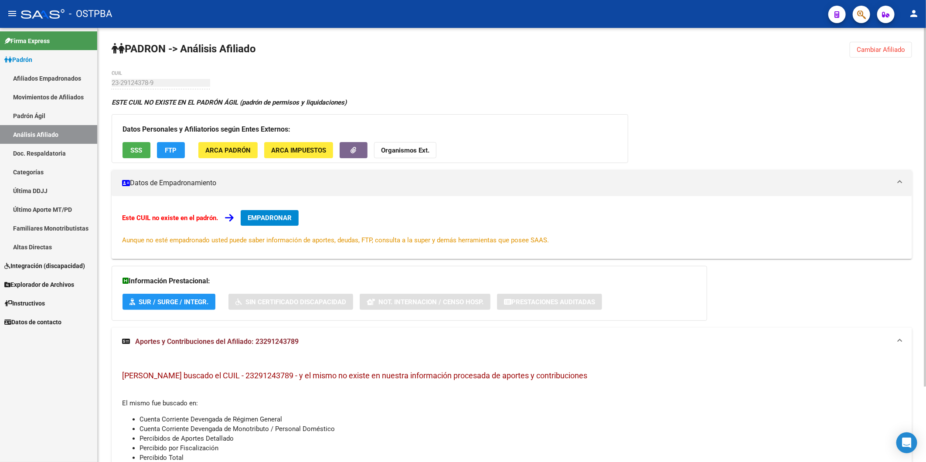
click at [887, 49] on span "Cambiar Afiliado" at bounding box center [880, 50] width 48 height 8
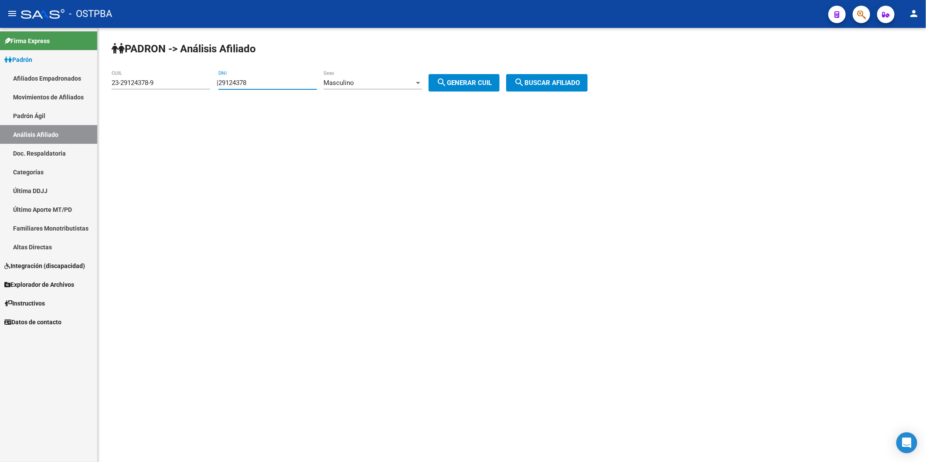
click at [284, 83] on input "29124378" at bounding box center [267, 83] width 98 height 8
type input "29124738"
click at [560, 78] on button "search Buscar afiliado" at bounding box center [547, 82] width 82 height 17
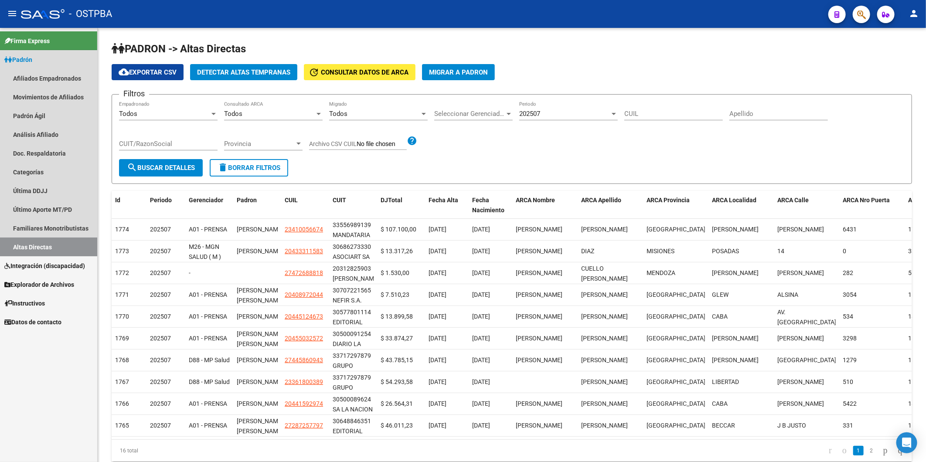
click at [44, 54] on link "Padrón" at bounding box center [48, 59] width 97 height 19
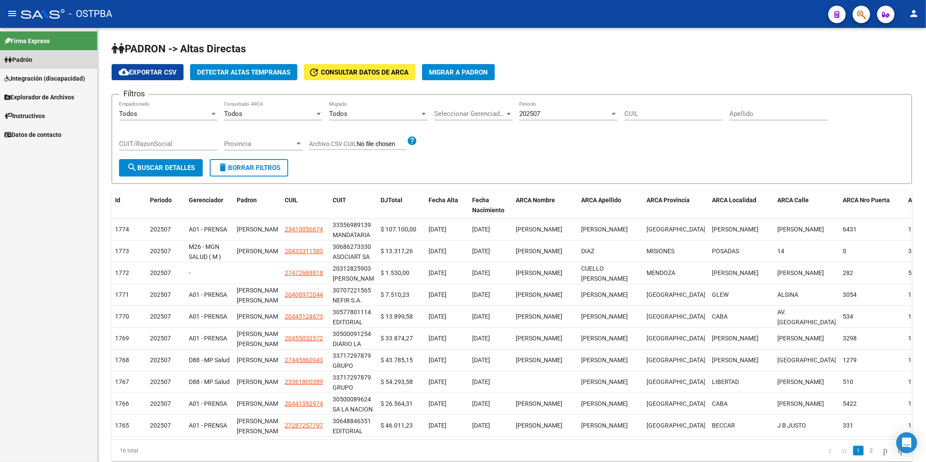
click at [37, 56] on link "Padrón" at bounding box center [48, 59] width 97 height 19
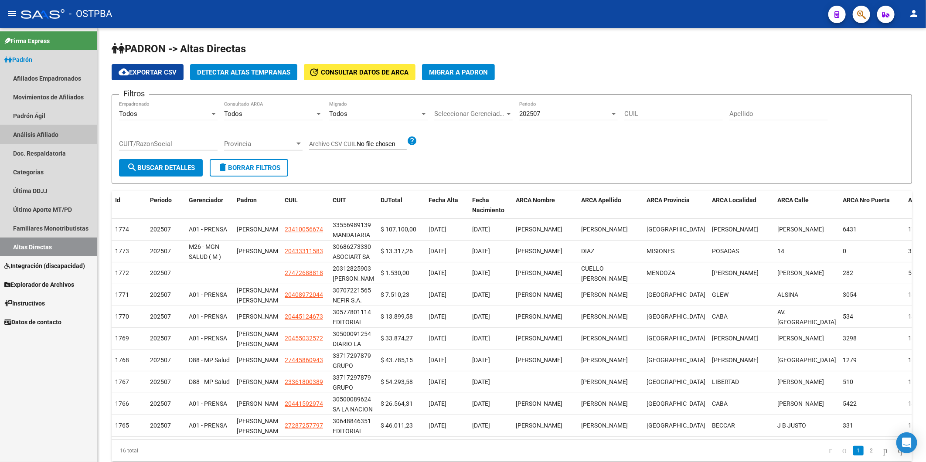
click at [36, 132] on link "Análisis Afiliado" at bounding box center [48, 134] width 97 height 19
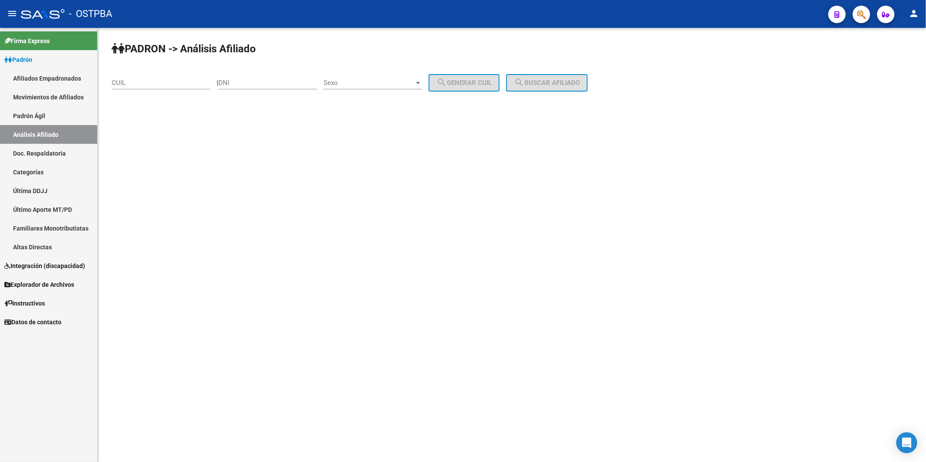
click at [236, 78] on div "DNI" at bounding box center [267, 80] width 98 height 19
type input "29124738"
click at [420, 83] on div at bounding box center [418, 83] width 4 height 2
click at [408, 85] on span "Masculino" at bounding box center [382, 83] width 98 height 20
click at [466, 83] on span "search Generar CUIL" at bounding box center [463, 83] width 55 height 8
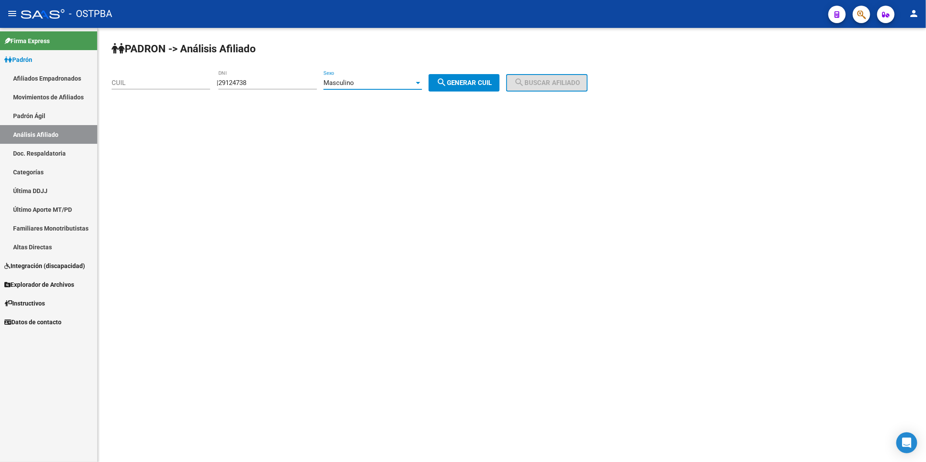
type input "20-29124738-6"
click at [557, 84] on span "search Buscar afiliado" at bounding box center [547, 83] width 66 height 8
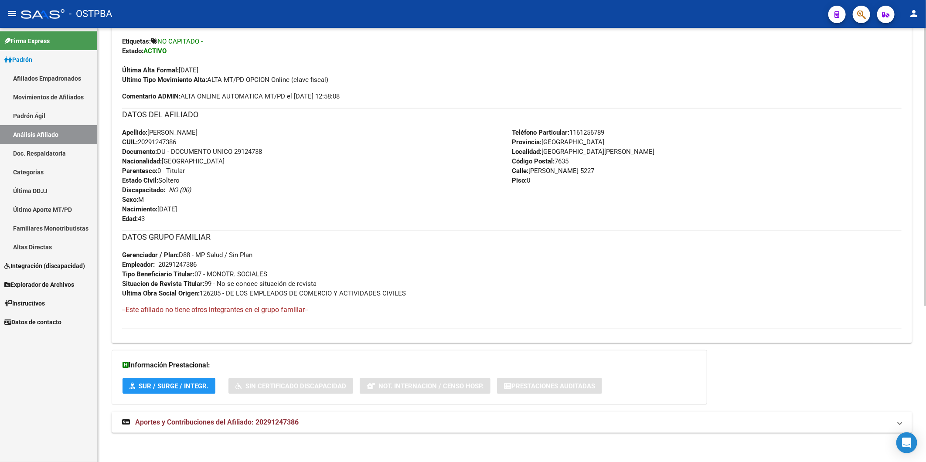
scroll to position [244, 0]
click at [289, 420] on span "Aportes y Contribuciones del Afiliado: 20291247386" at bounding box center [216, 421] width 163 height 8
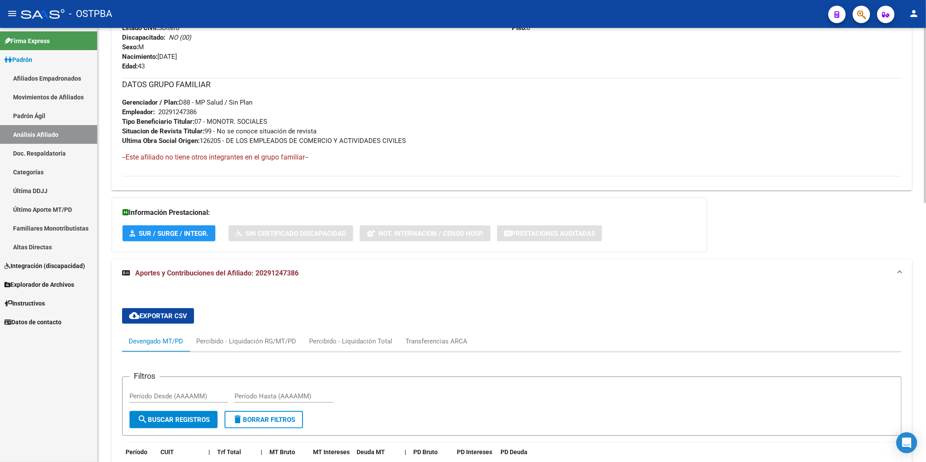
scroll to position [438, 0]
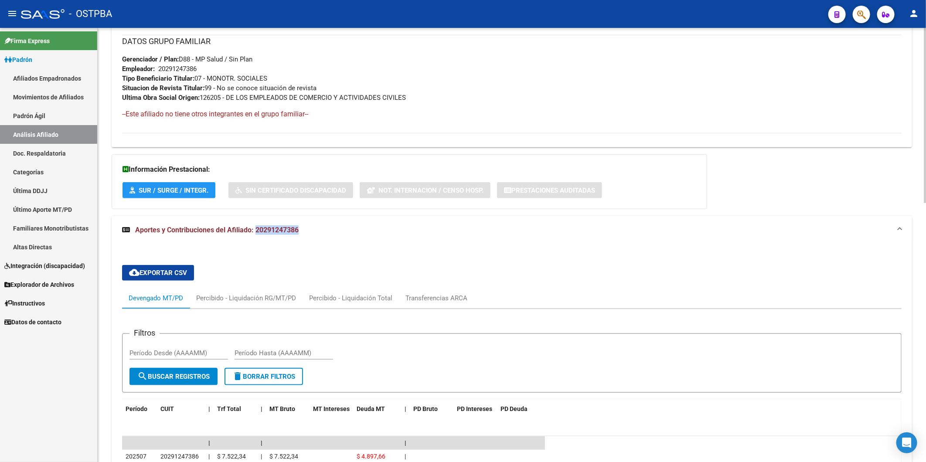
drag, startPoint x: 301, startPoint y: 232, endPoint x: 248, endPoint y: 223, distance: 54.0
click at [251, 228] on mat-panel-title "Aportes y Contribuciones del Afiliado: 20291247386" at bounding box center [506, 230] width 769 height 10
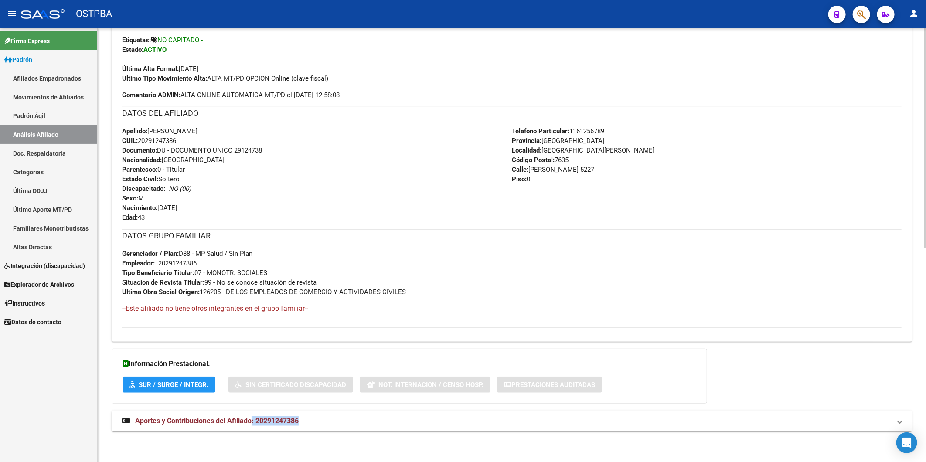
scroll to position [244, 0]
copy span ": 20291247386"
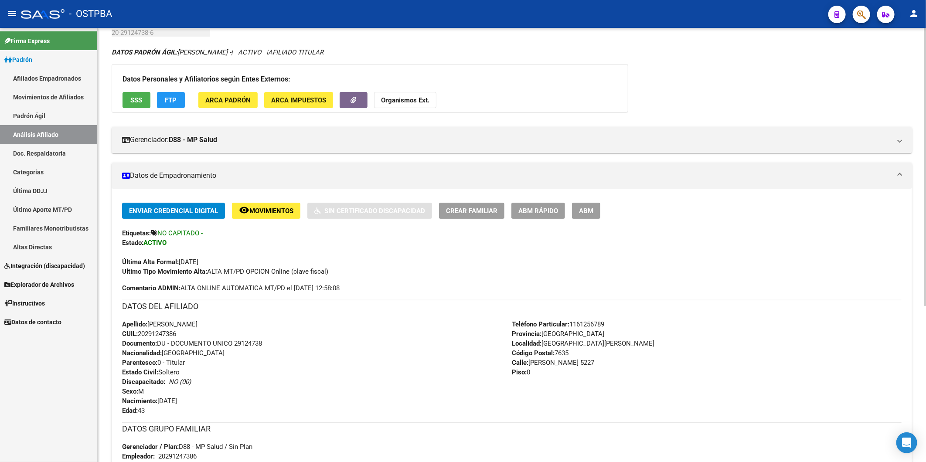
click at [406, 98] on strong "Organismos Ext." at bounding box center [405, 100] width 48 height 8
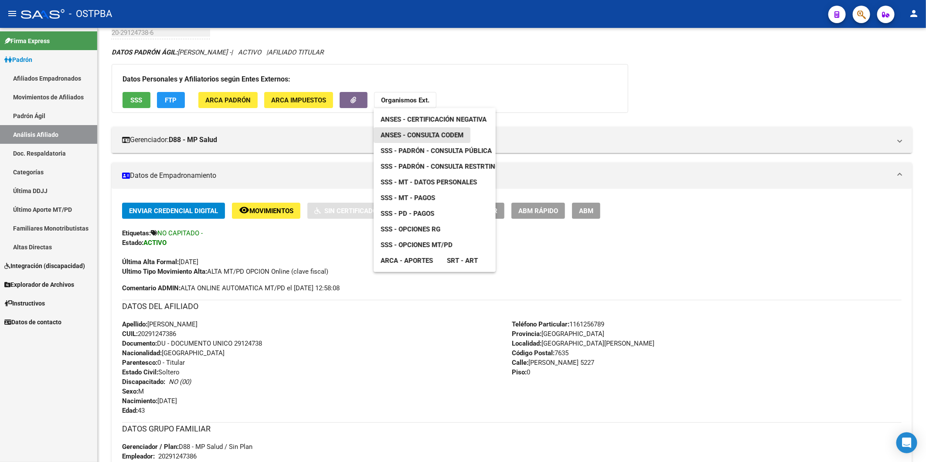
click at [428, 136] on span "ANSES - Consulta CODEM" at bounding box center [421, 135] width 83 height 8
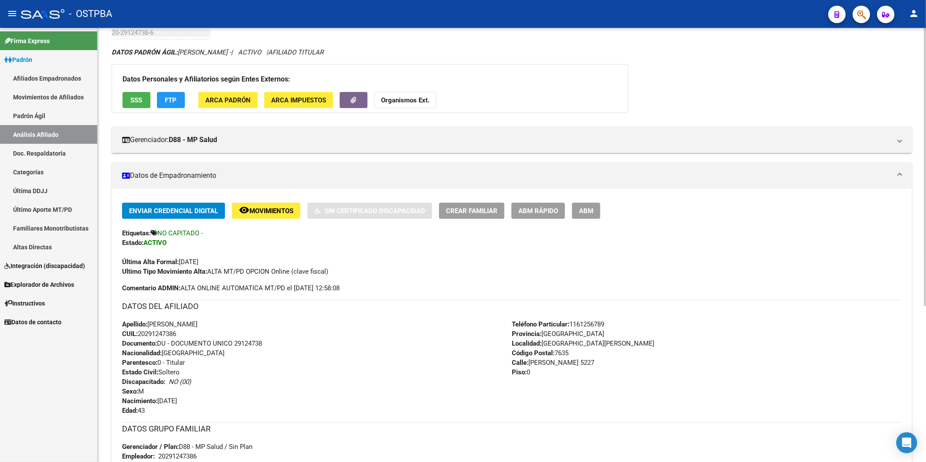
click at [358, 391] on div "Apellido: CRISTIAN GUSTAVO CARDOZO CUIL: 20291247386 Documento: DU - DOCUMENTO …" at bounding box center [317, 367] width 390 height 96
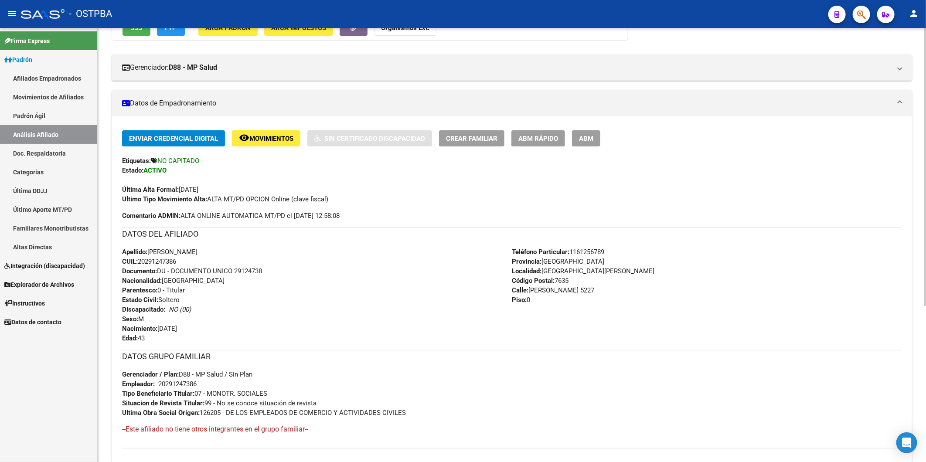
scroll to position [244, 0]
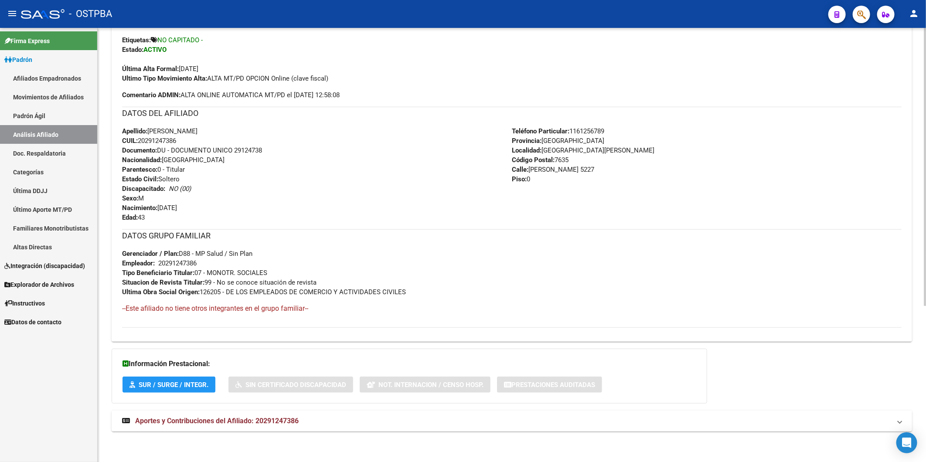
click at [289, 421] on span "Aportes y Contribuciones del Afiliado: 20291247386" at bounding box center [216, 421] width 163 height 8
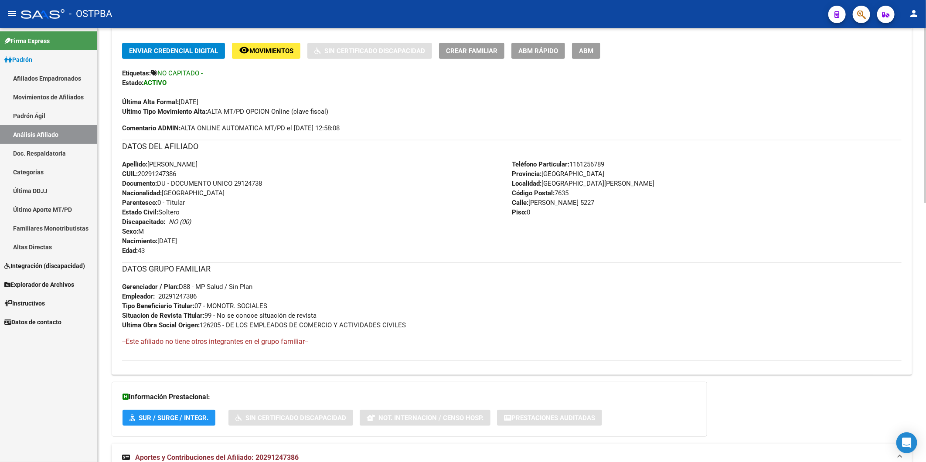
scroll to position [86, 0]
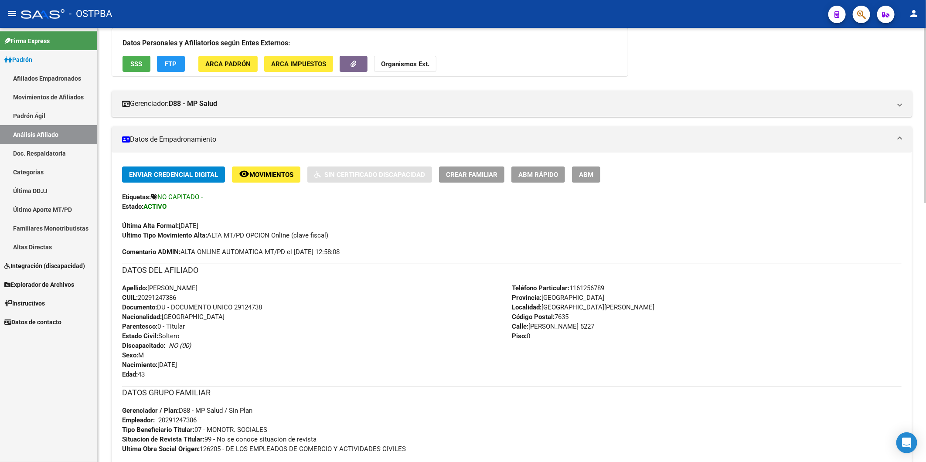
drag, startPoint x: 181, startPoint y: 299, endPoint x: 139, endPoint y: 298, distance: 41.9
click at [139, 298] on div "Apellido: CRISTIAN GUSTAVO CARDOZO CUIL: 20291247386 Documento: DU - DOCUMENTO …" at bounding box center [317, 331] width 390 height 96
copy span "20291247386"
click at [399, 67] on strong "Organismos Ext." at bounding box center [405, 64] width 48 height 8
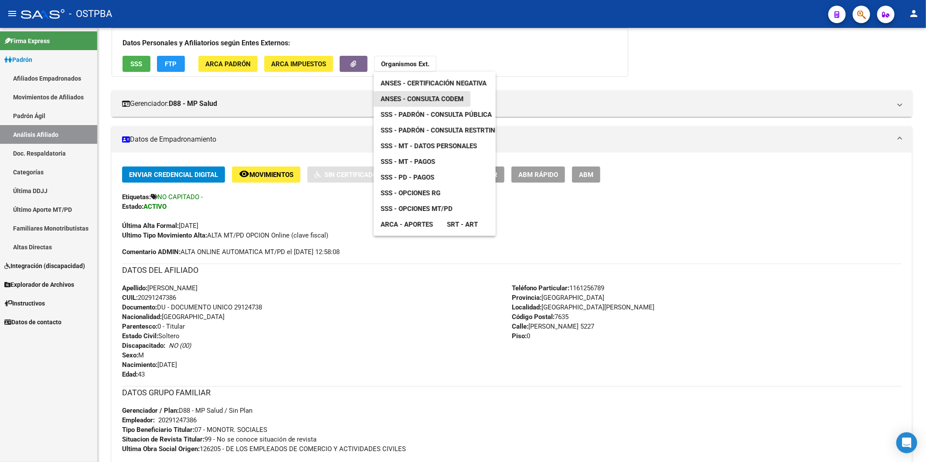
click at [428, 98] on span "ANSES - Consulta CODEM" at bounding box center [421, 99] width 83 height 8
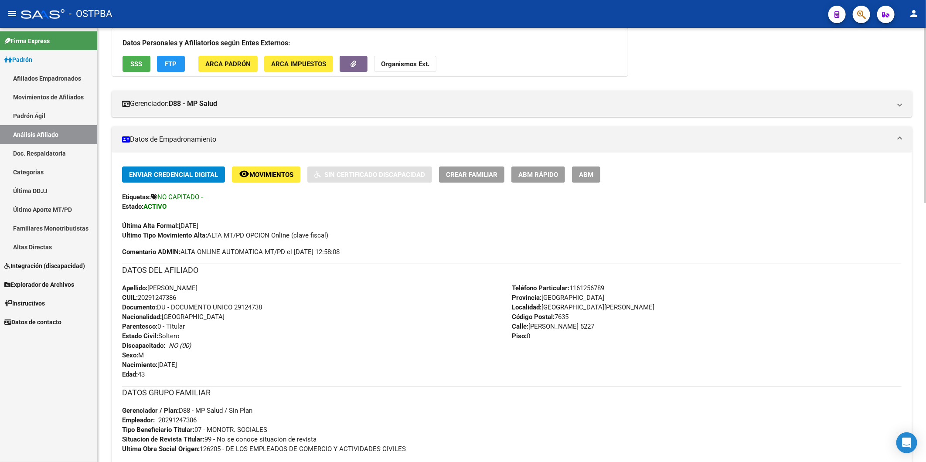
click at [333, 363] on div "Apellido: CRISTIAN GUSTAVO CARDOZO CUIL: 20291247386 Documento: DU - DOCUMENTO …" at bounding box center [317, 331] width 390 height 96
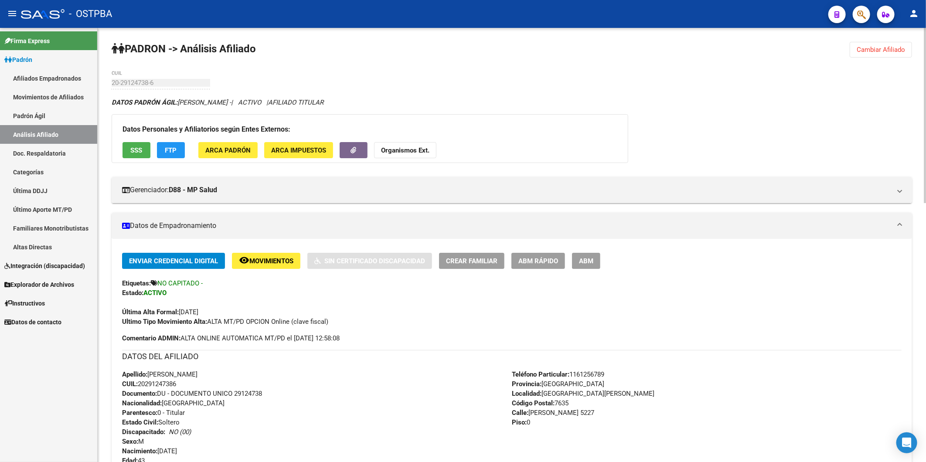
click at [516, 325] on div "Ultimo Tipo Movimiento Alta: ALTA MT/PD OPCION Online (clave fiscal)" at bounding box center [511, 322] width 779 height 10
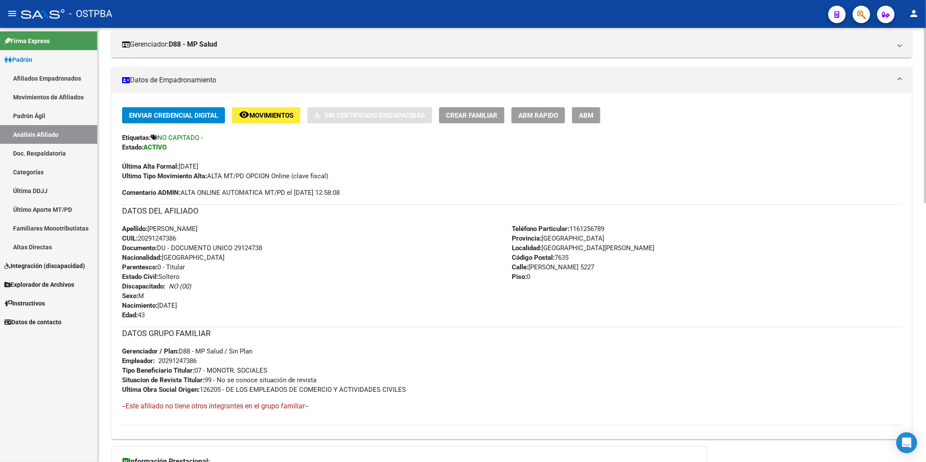
scroll to position [290, 0]
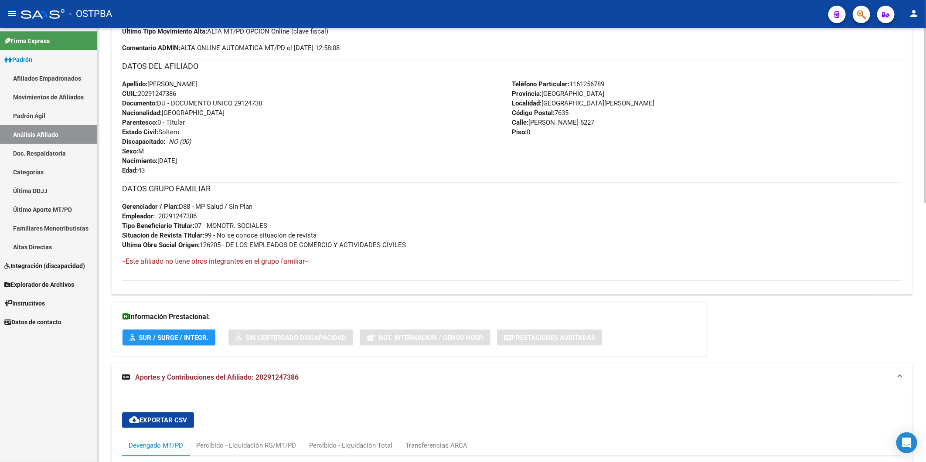
click at [289, 380] on span "Aportes y Contribuciones del Afiliado: 20291247386" at bounding box center [216, 377] width 163 height 8
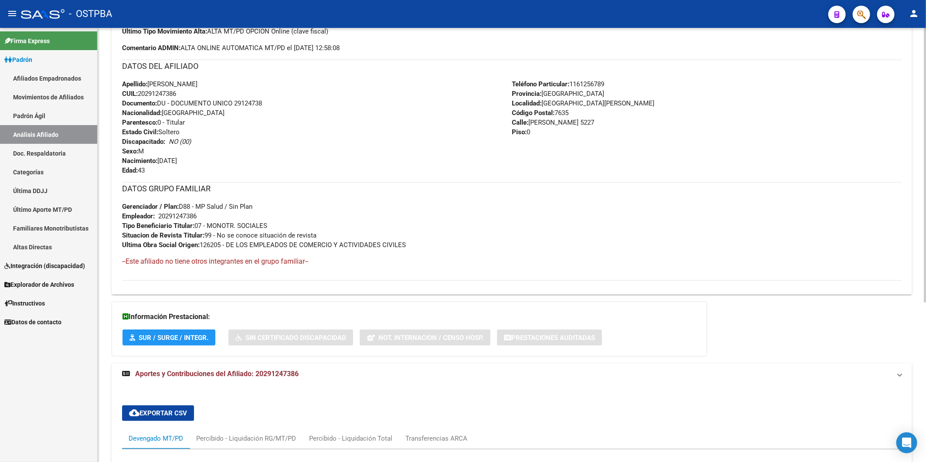
scroll to position [244, 0]
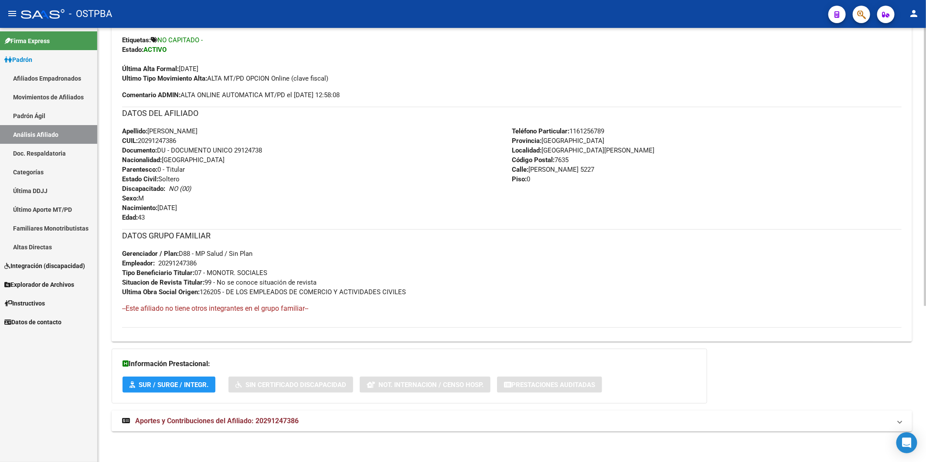
click at [297, 422] on span "Aportes y Contribuciones del Afiliado: 20291247386" at bounding box center [216, 421] width 163 height 8
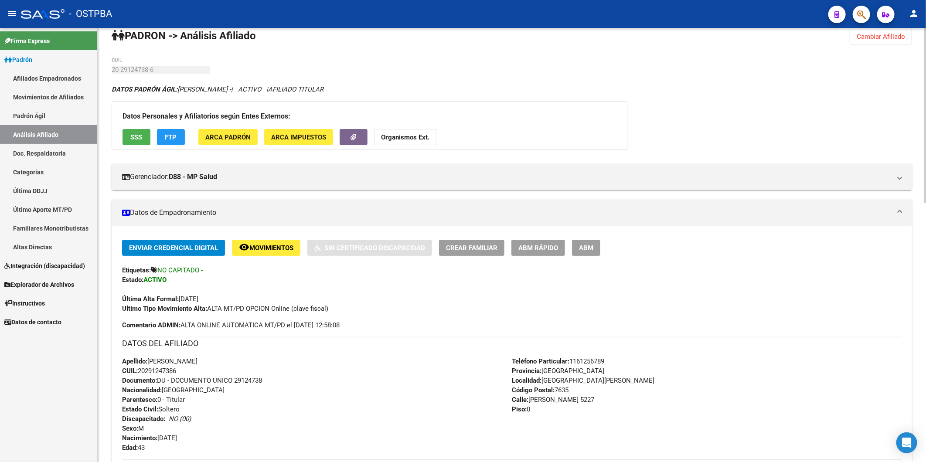
scroll to position [11, 0]
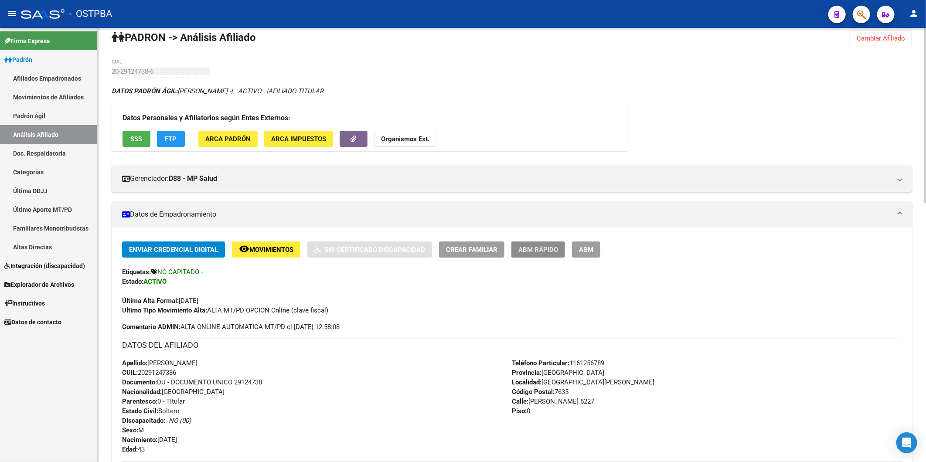
click at [532, 249] on span "ABM Rápido" at bounding box center [538, 250] width 40 height 8
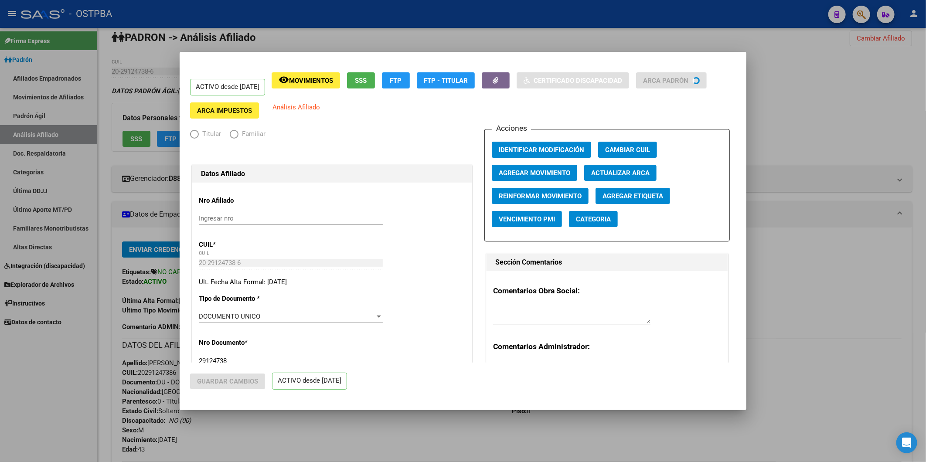
radio input "true"
type input "20-29124738-6"
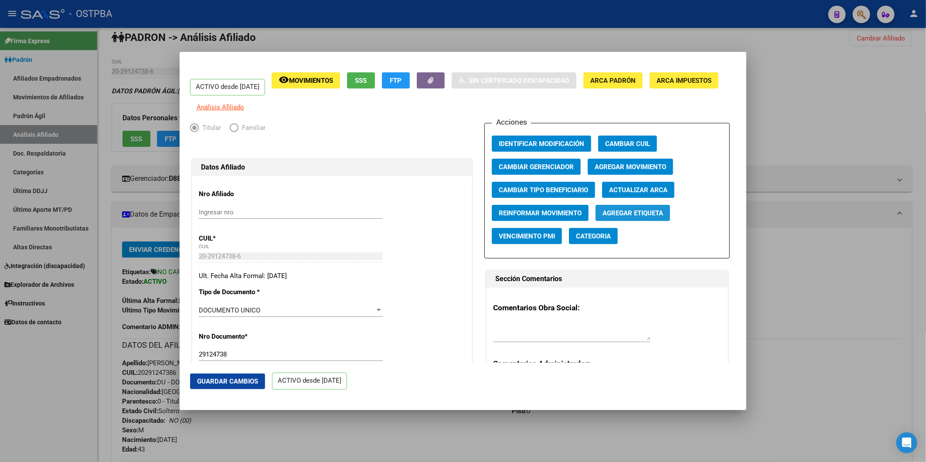
click at [628, 217] on span "Agregar Etiqueta" at bounding box center [632, 213] width 61 height 8
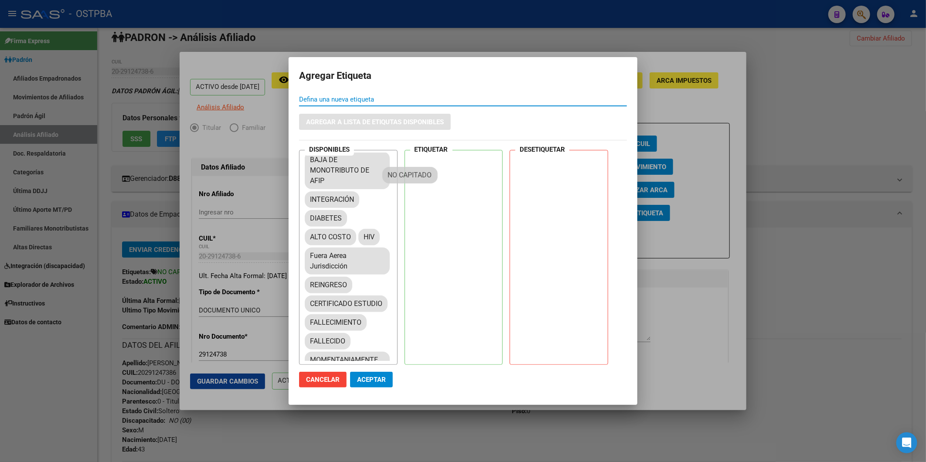
scroll to position [191, 0]
drag, startPoint x: 320, startPoint y: 159, endPoint x: 454, endPoint y: 316, distance: 206.2
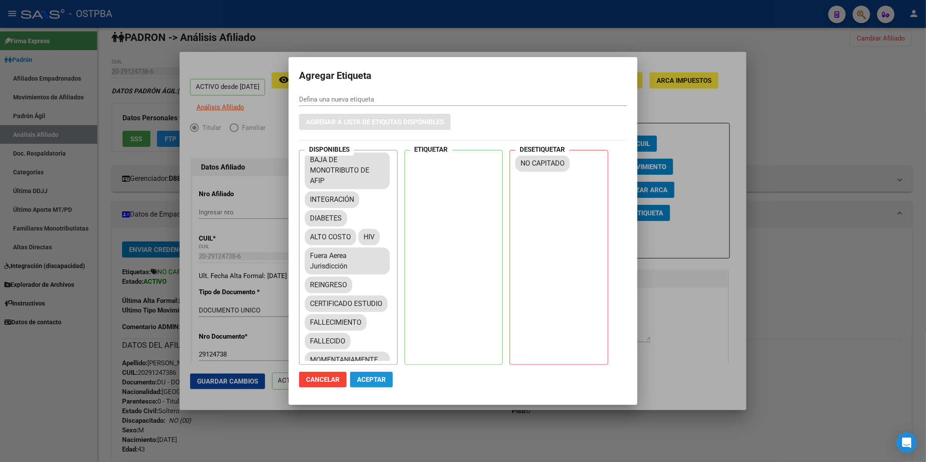
click at [382, 376] on span "Aceptar" at bounding box center [371, 380] width 29 height 8
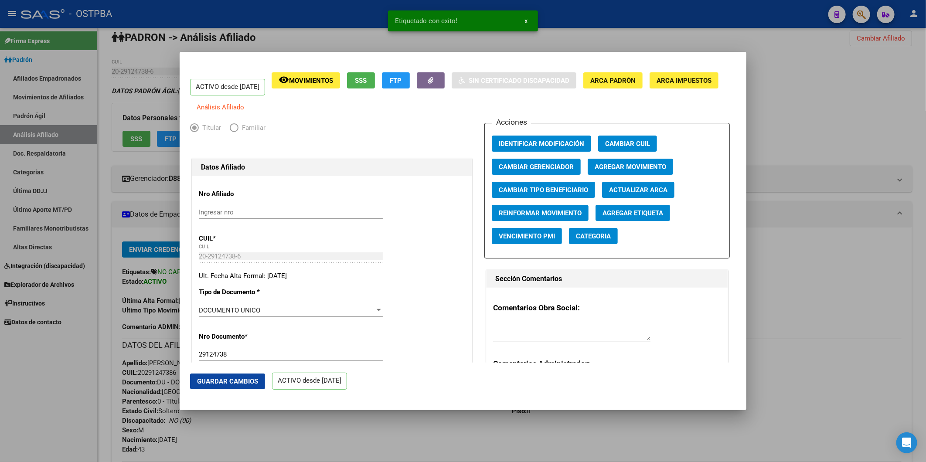
click at [873, 89] on div at bounding box center [463, 231] width 926 height 462
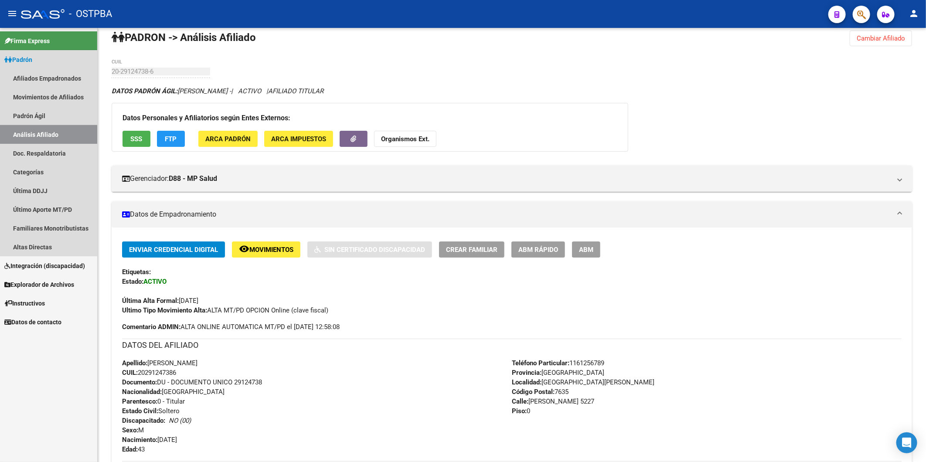
click at [51, 131] on link "Análisis Afiliado" at bounding box center [48, 134] width 97 height 19
